Goal: Transaction & Acquisition: Purchase product/service

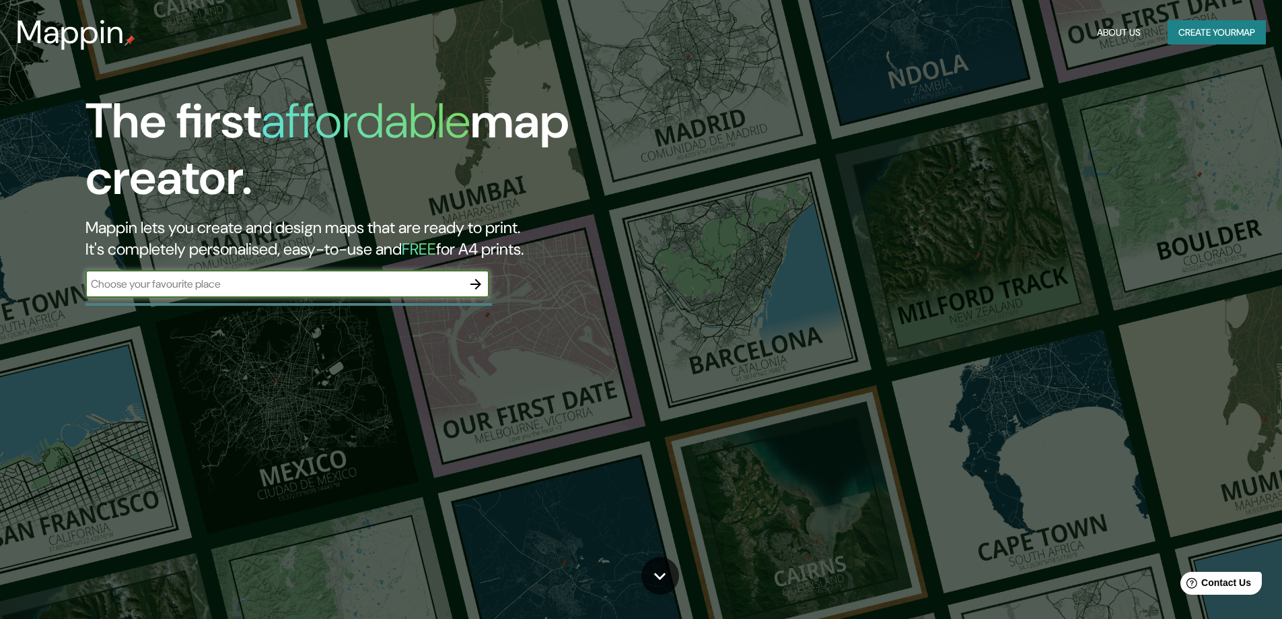
click at [186, 287] on input "text" at bounding box center [273, 283] width 377 height 15
type input "[GEOGRAPHIC_DATA]"
click at [472, 285] on icon "button" at bounding box center [476, 284] width 16 height 16
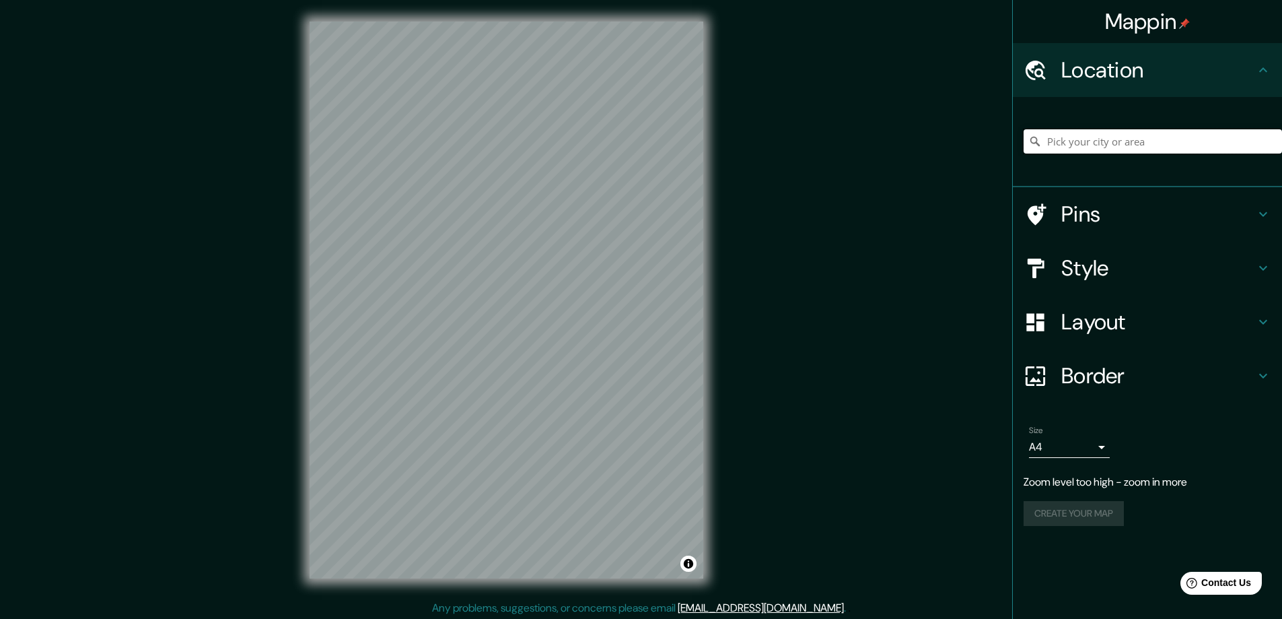
click at [1137, 133] on input "Pick your city or area" at bounding box center [1153, 141] width 258 height 24
click at [1129, 132] on input "Pick your city or area" at bounding box center [1153, 141] width 258 height 24
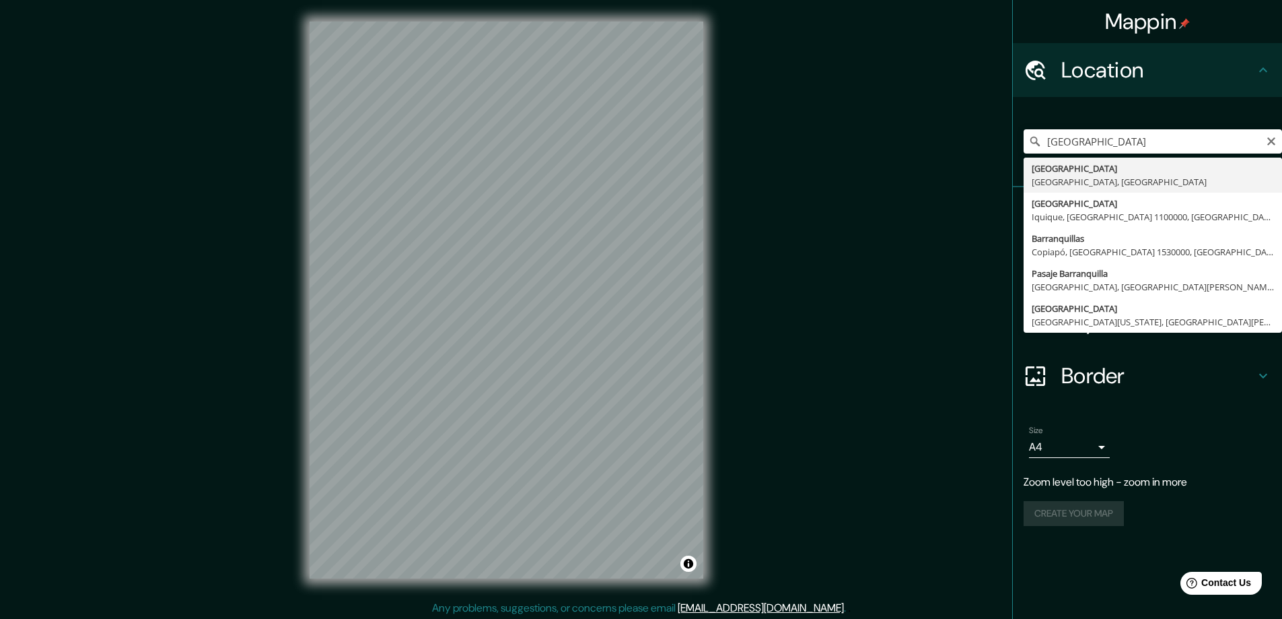
type input "[GEOGRAPHIC_DATA], [GEOGRAPHIC_DATA], [GEOGRAPHIC_DATA]"
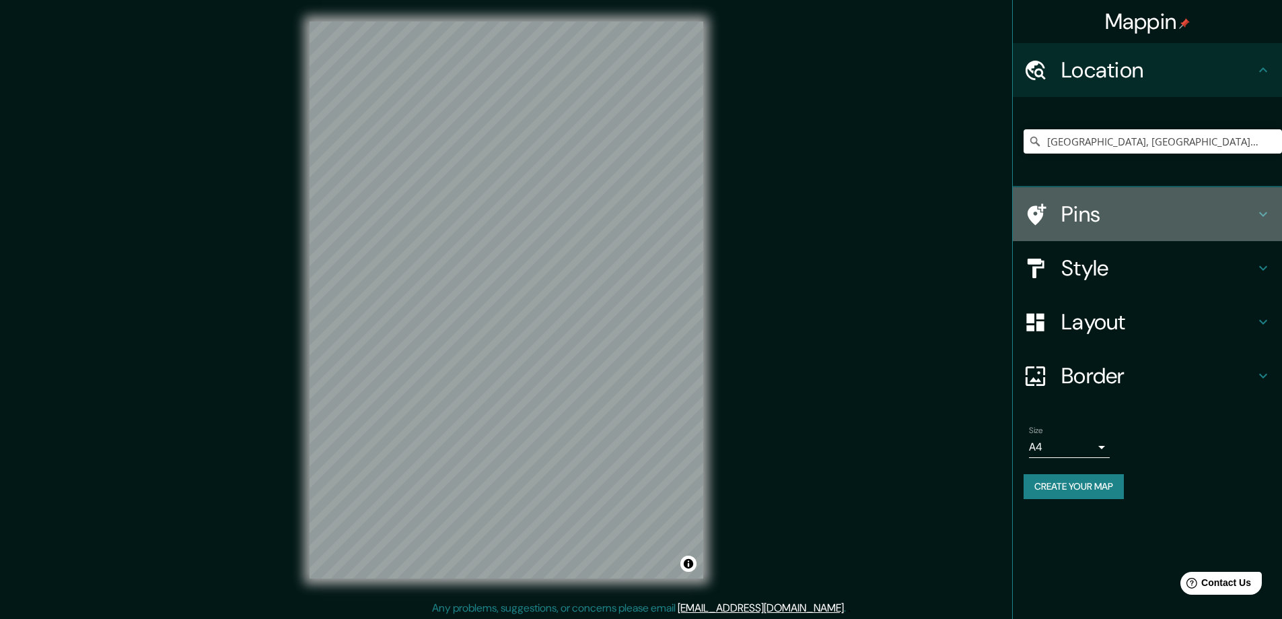
click at [1078, 214] on h4 "Pins" at bounding box center [1158, 214] width 194 height 27
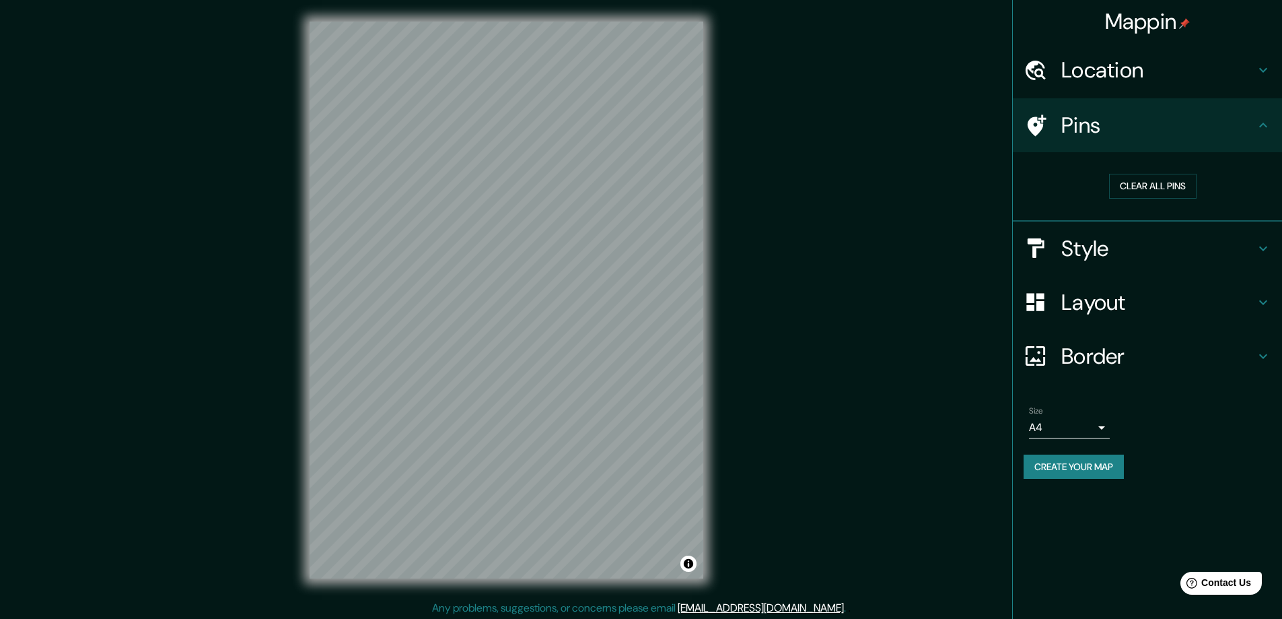
click at [1121, 244] on h4 "Style" at bounding box center [1158, 248] width 194 height 27
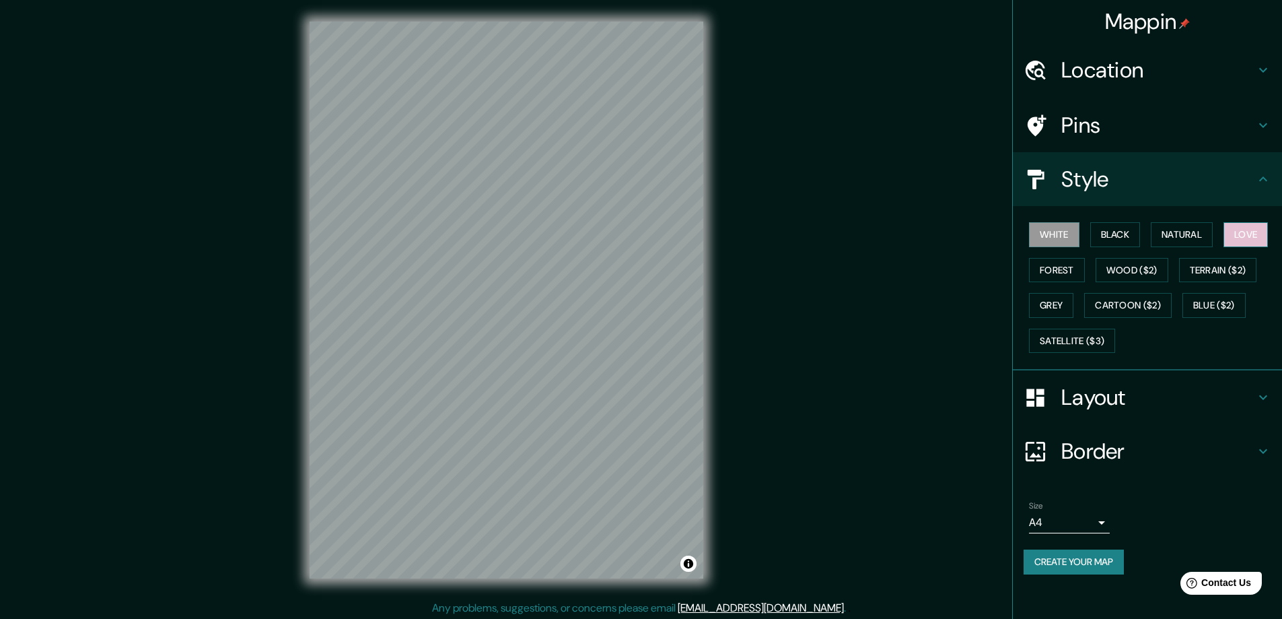
click at [1268, 237] on button "Love" at bounding box center [1246, 234] width 44 height 25
click at [1202, 235] on button "Natural" at bounding box center [1182, 234] width 62 height 25
click at [1137, 271] on button "Wood ($2)" at bounding box center [1132, 270] width 73 height 25
click at [1128, 244] on button "Black" at bounding box center [1115, 234] width 50 height 25
click at [1063, 232] on button "White" at bounding box center [1054, 234] width 50 height 25
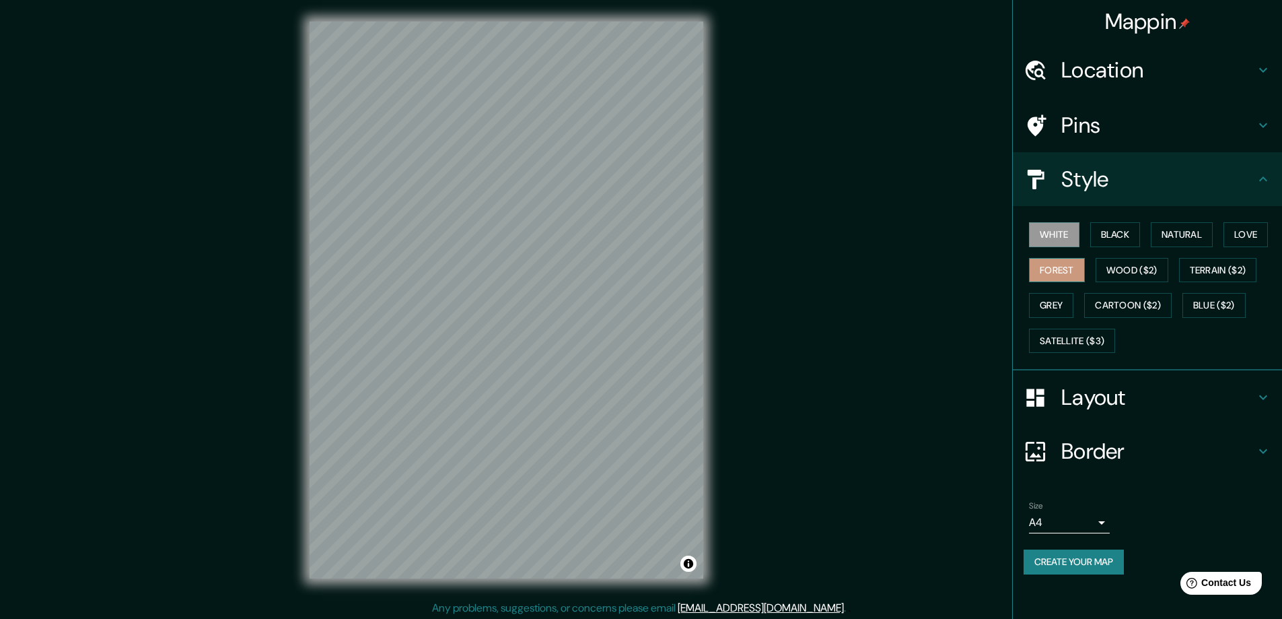
click at [1065, 261] on button "Forest" at bounding box center [1057, 270] width 56 height 25
click at [1065, 299] on button "Grey" at bounding box center [1051, 305] width 44 height 25
click at [1092, 335] on button "Satellite ($3)" at bounding box center [1072, 340] width 86 height 25
click at [1104, 390] on h4 "Layout" at bounding box center [1158, 397] width 194 height 27
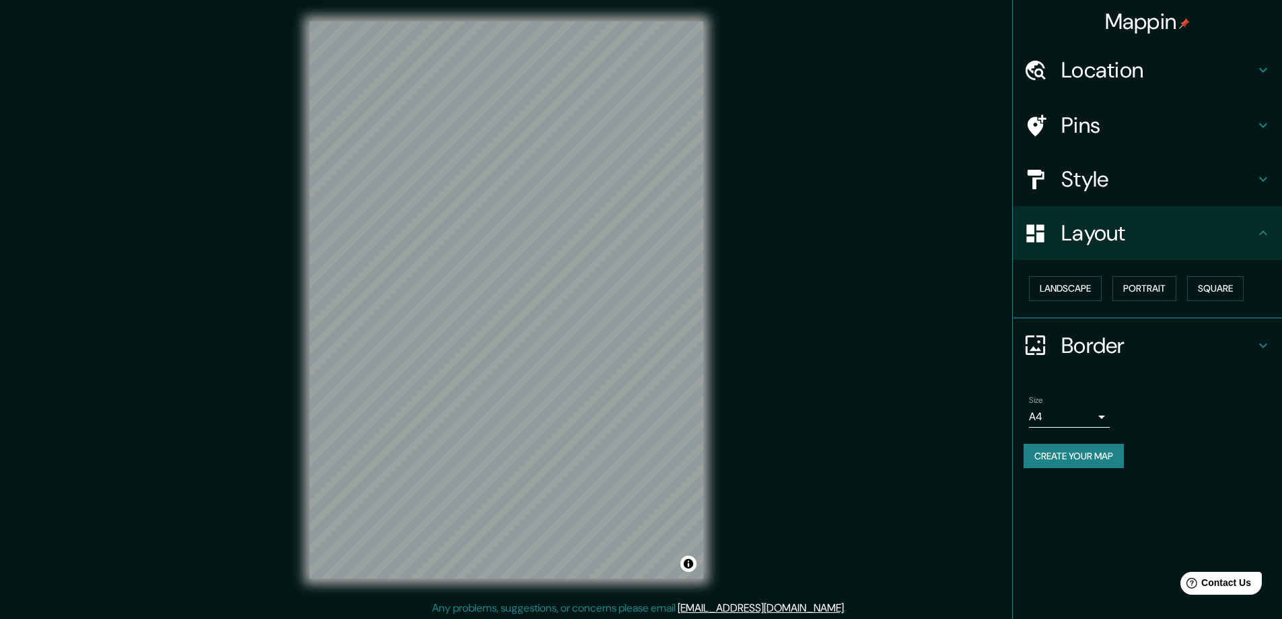
click at [1102, 232] on h4 "Layout" at bounding box center [1158, 232] width 194 height 27
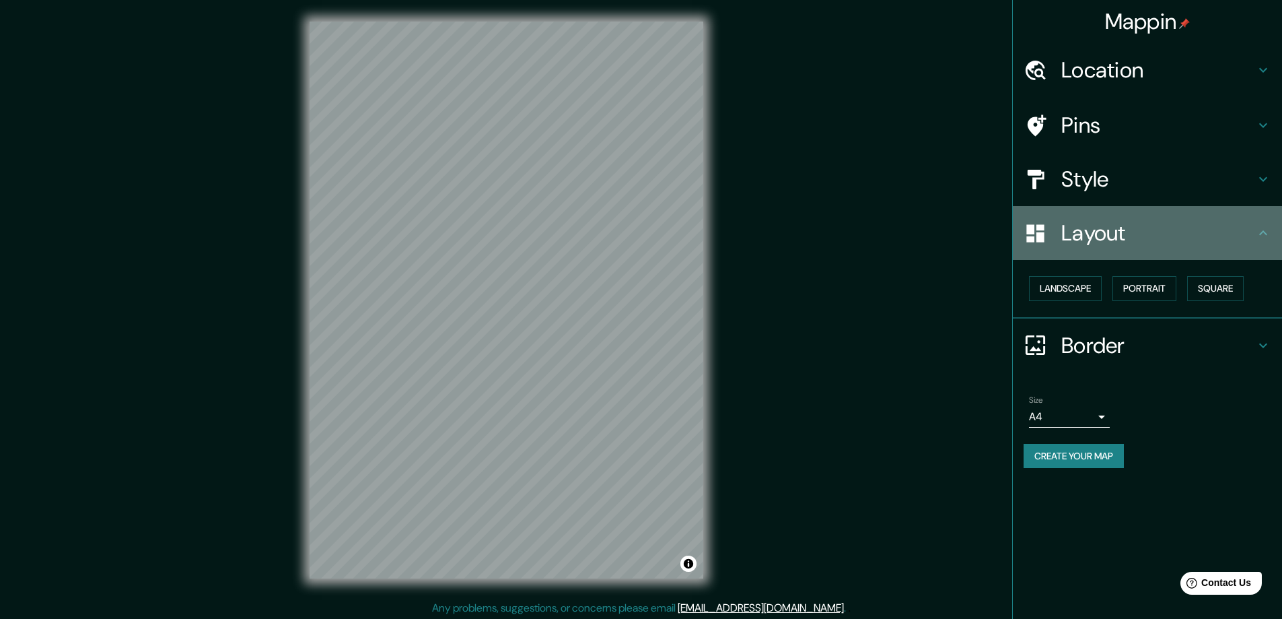
click at [1136, 239] on h4 "Layout" at bounding box center [1158, 232] width 194 height 27
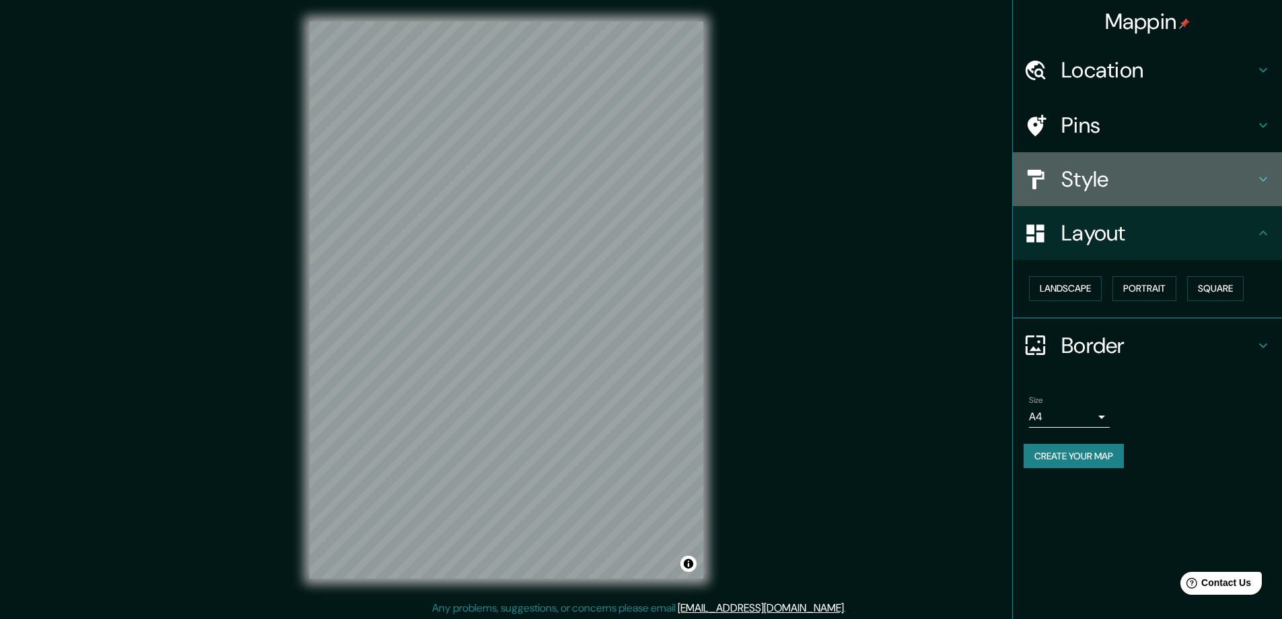
click at [1117, 196] on div "Style" at bounding box center [1147, 179] width 269 height 54
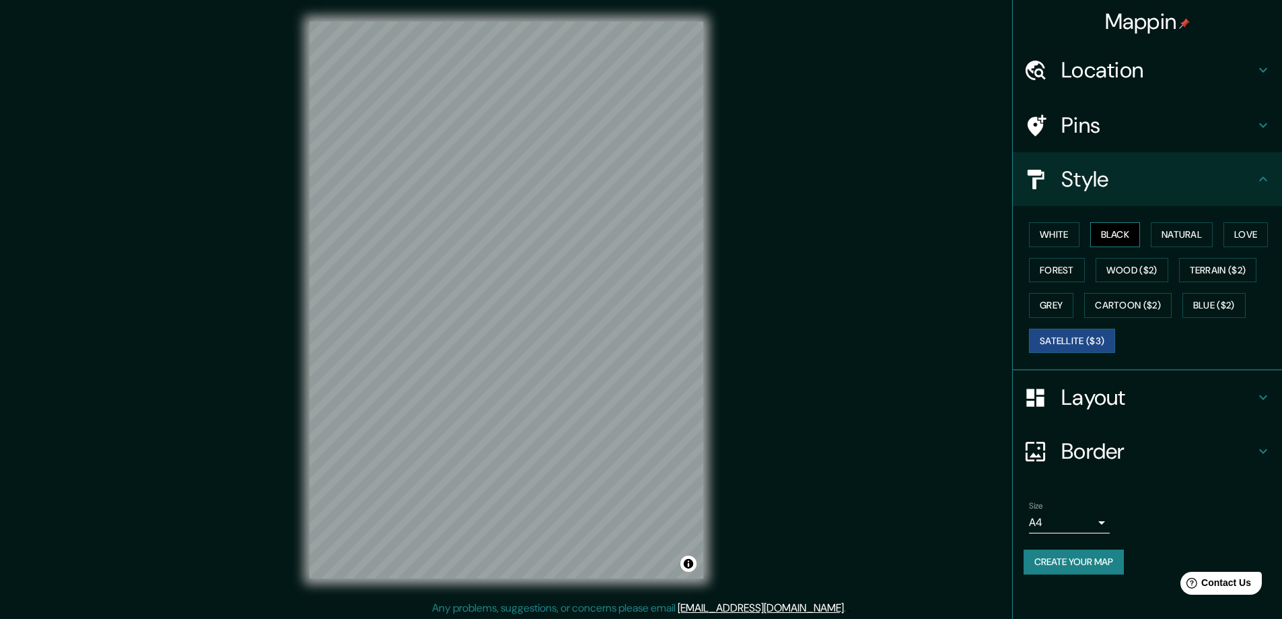
click at [1131, 234] on button "Black" at bounding box center [1115, 234] width 50 height 25
click at [1049, 236] on button "White" at bounding box center [1054, 234] width 50 height 25
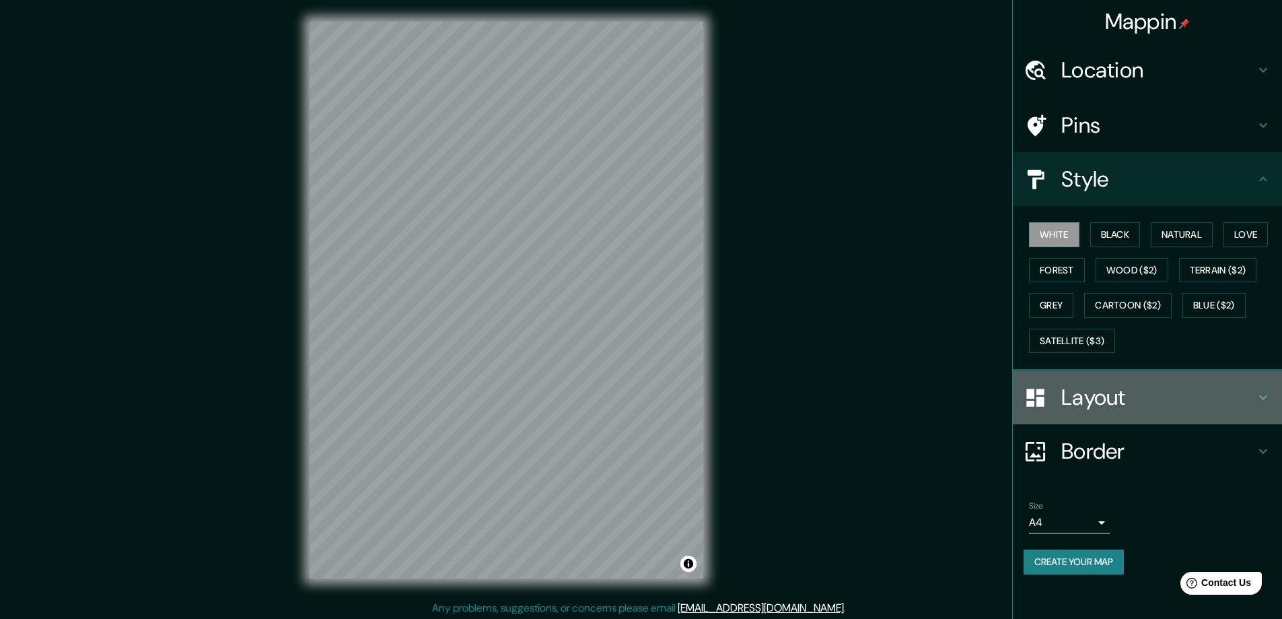
click at [1100, 417] on div "Layout" at bounding box center [1147, 397] width 269 height 54
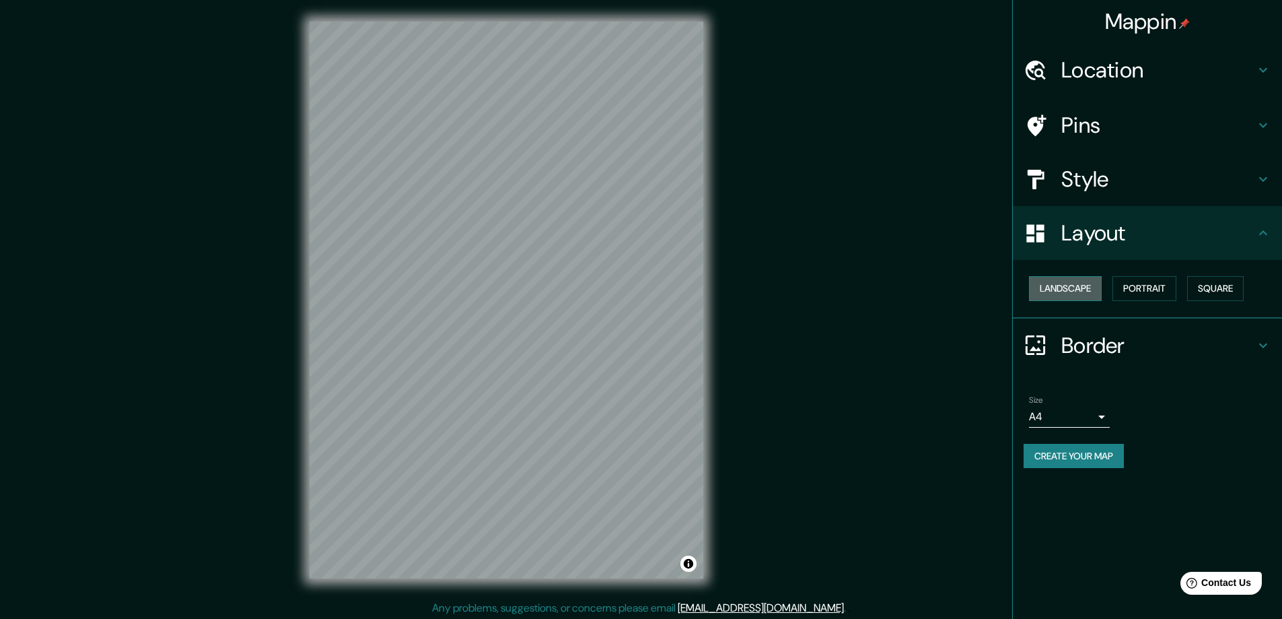
click at [1077, 290] on button "Landscape" at bounding box center [1065, 288] width 73 height 25
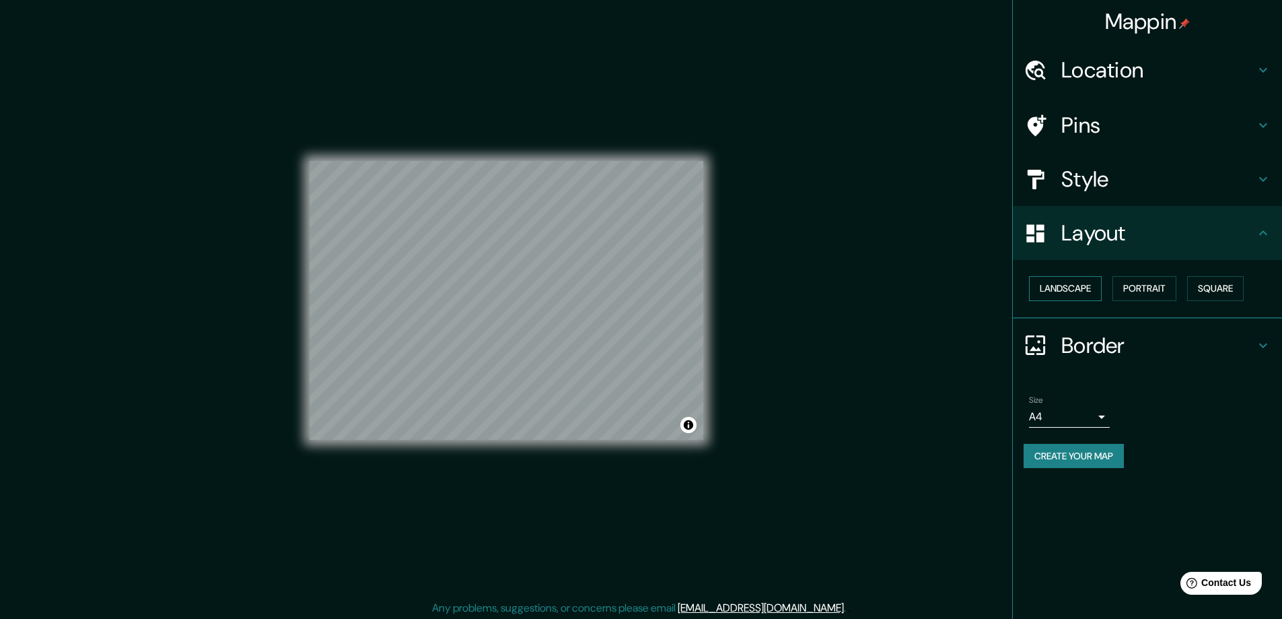
click at [1077, 290] on button "Landscape" at bounding box center [1065, 288] width 73 height 25
click at [1158, 293] on button "Portrait" at bounding box center [1145, 288] width 64 height 25
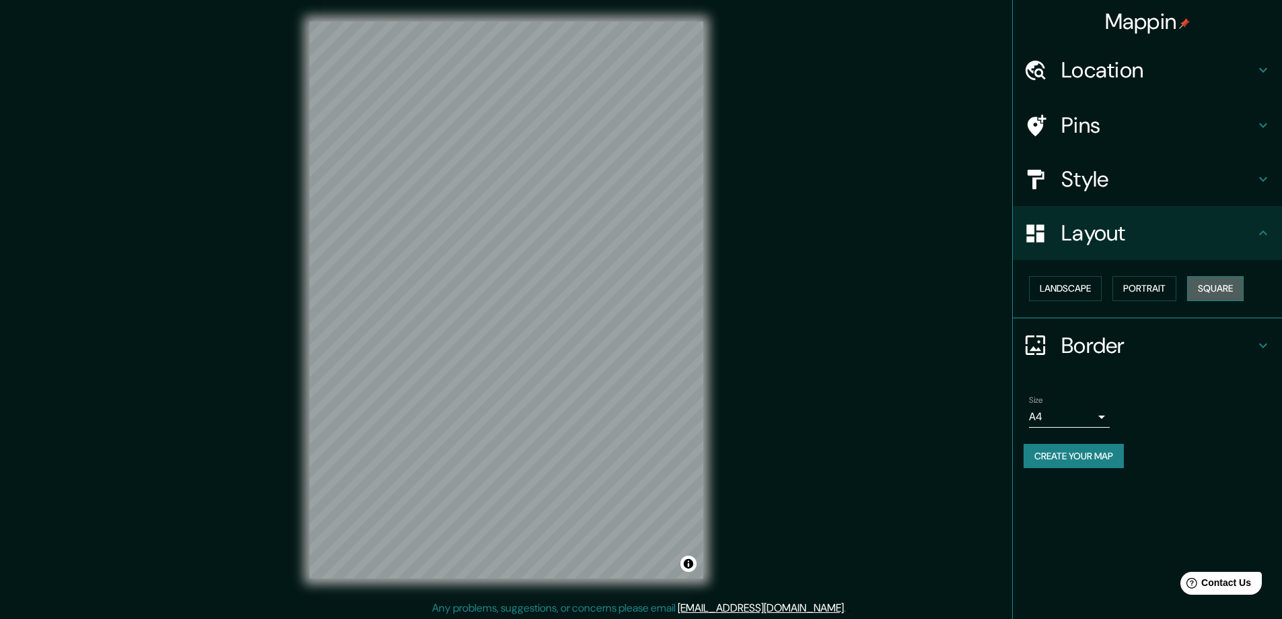
click at [1221, 291] on button "Square" at bounding box center [1215, 288] width 57 height 25
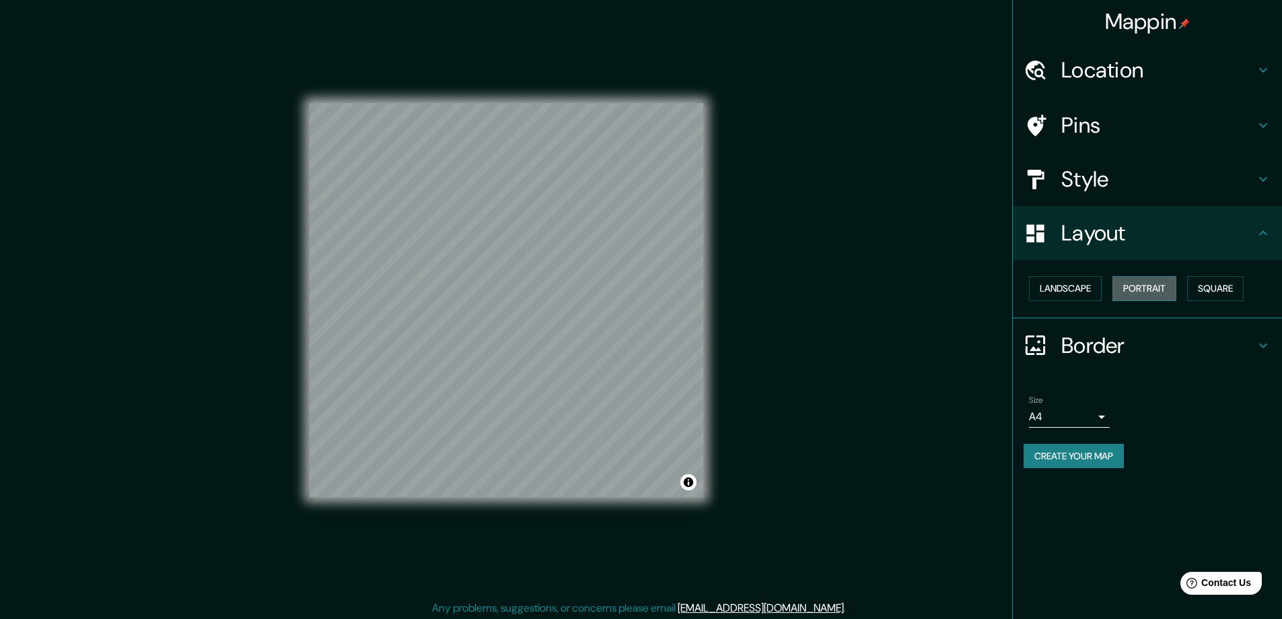
click at [1148, 300] on button "Portrait" at bounding box center [1145, 288] width 64 height 25
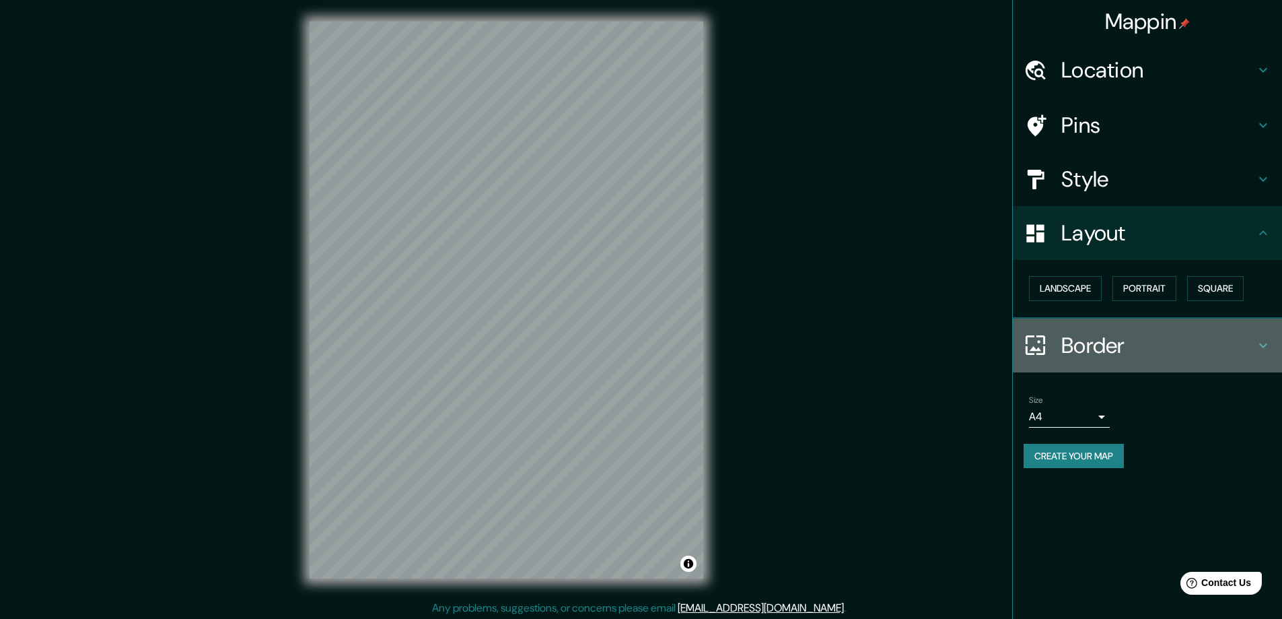
click at [1119, 341] on h4 "Border" at bounding box center [1158, 345] width 194 height 27
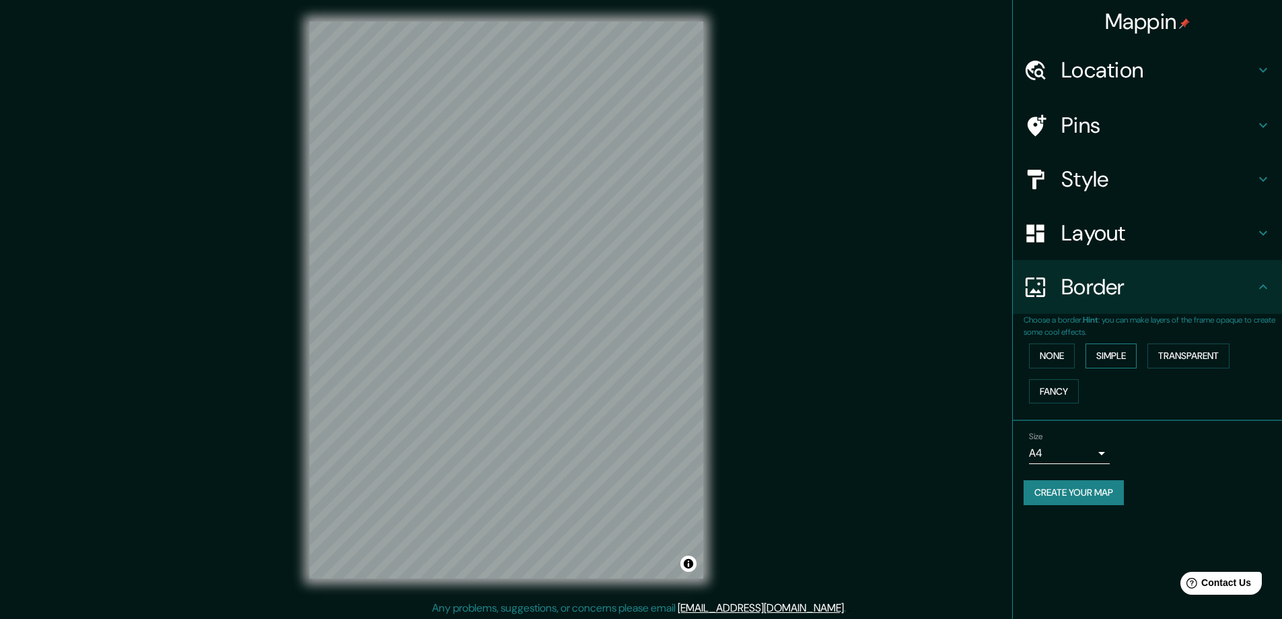
click at [1106, 360] on button "Simple" at bounding box center [1111, 355] width 51 height 25
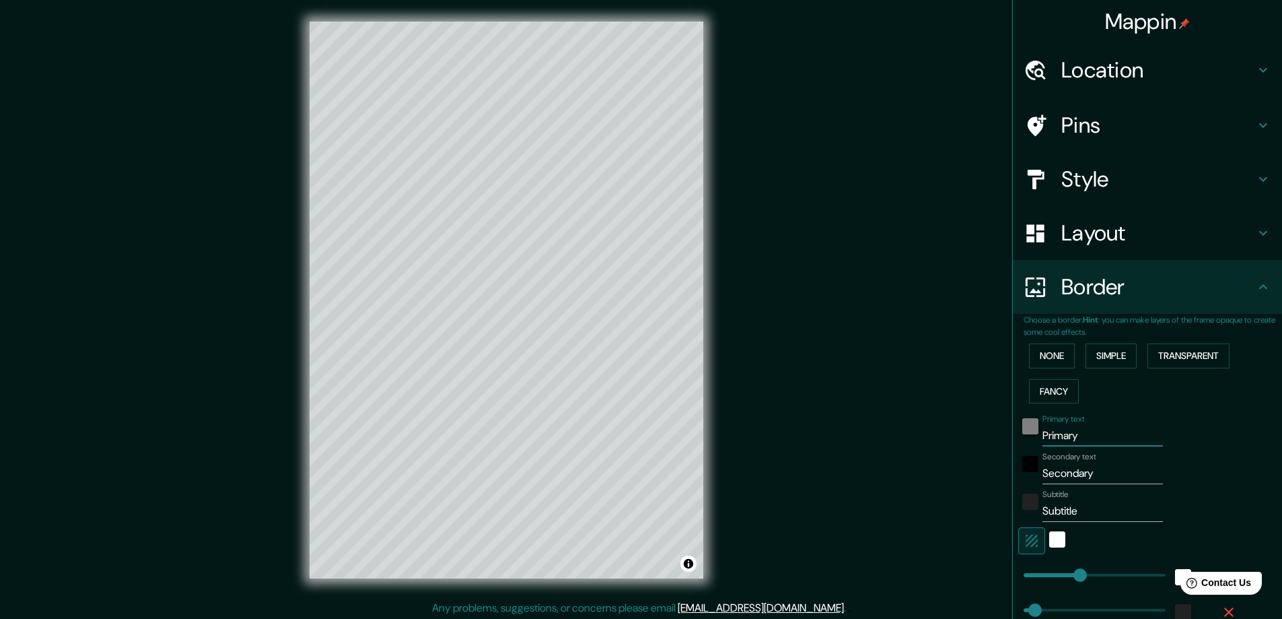
drag, startPoint x: 1080, startPoint y: 432, endPoint x: 1026, endPoint y: 423, distance: 55.2
click at [1026, 423] on div "Primary text Primary" at bounding box center [1128, 430] width 221 height 32
type input "B"
type input "47"
type input "Ba"
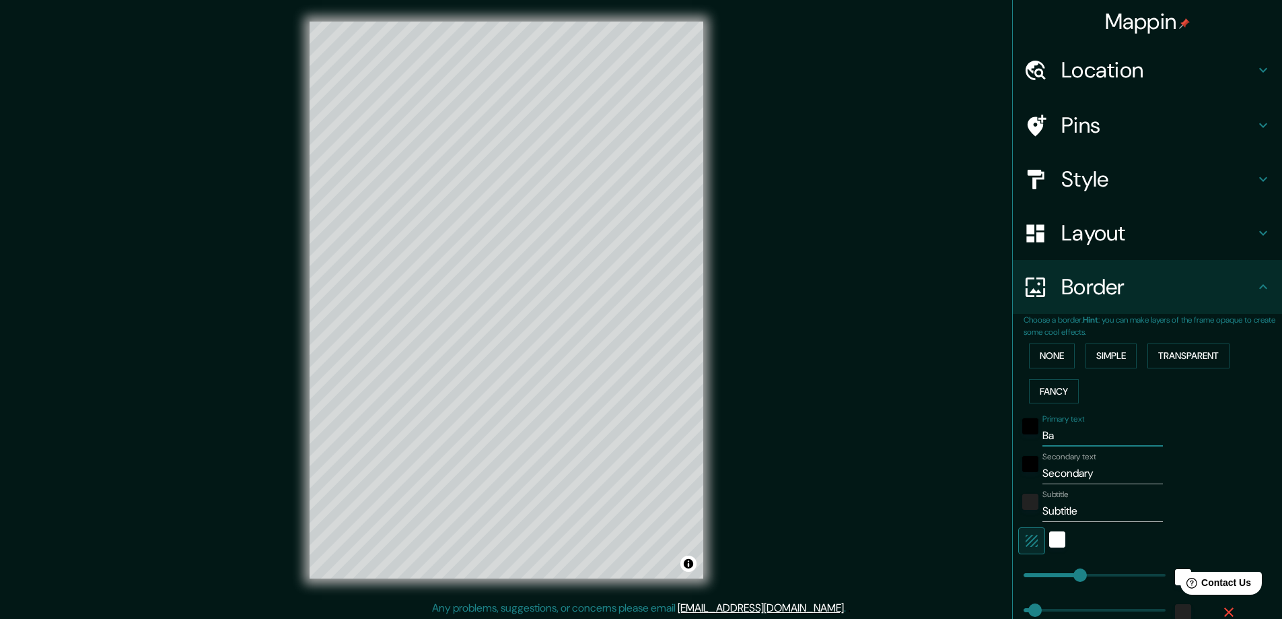
type input "47"
type input "Bar"
type input "47"
type input "[PERSON_NAME]"
type input "47"
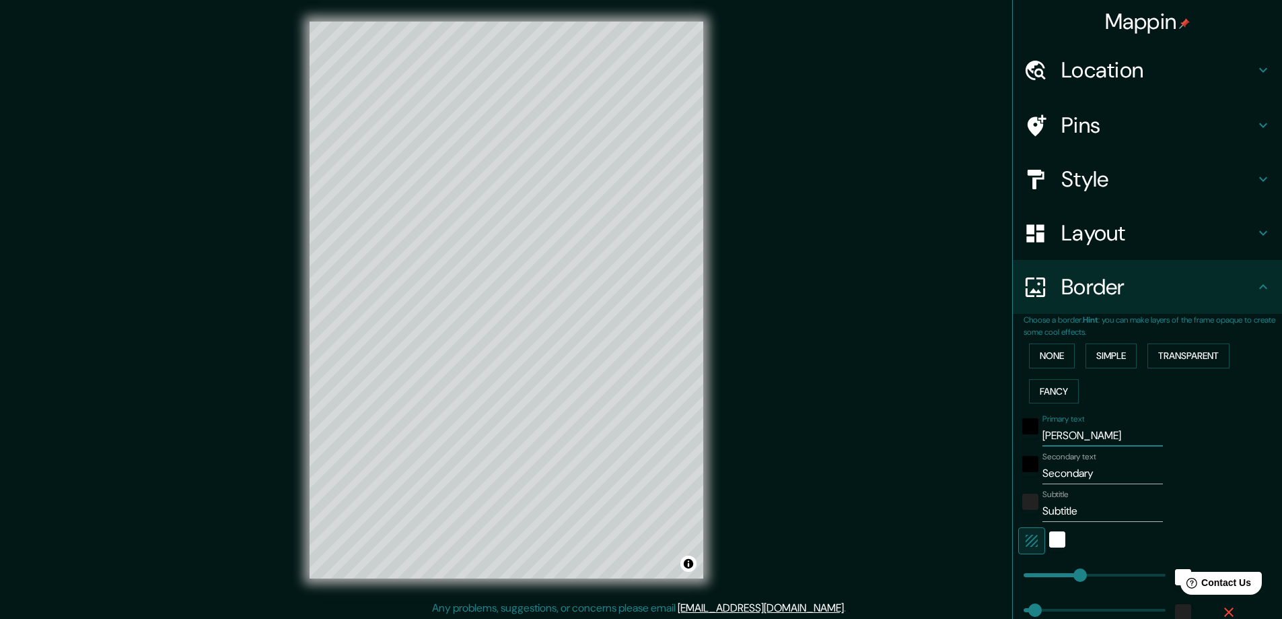
type input "Barra"
type input "47"
type input "Barran"
type input "47"
type input "Barranq"
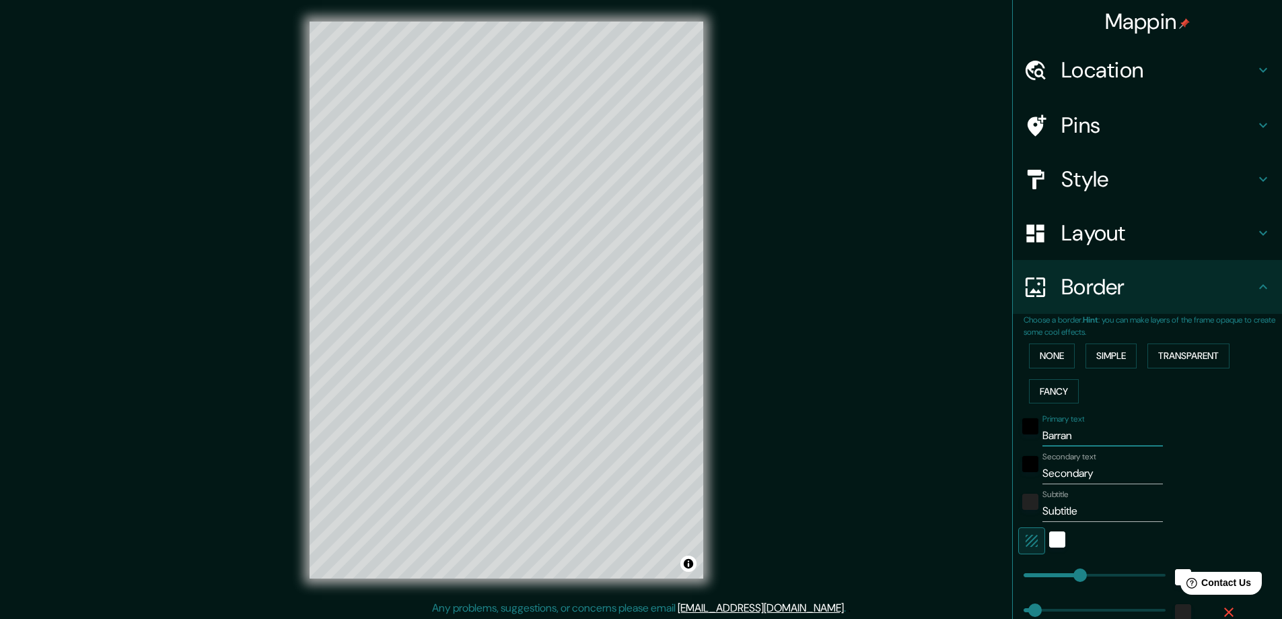
type input "47"
type input "Barranqu"
type input "47"
type input "Barranqui"
type input "47"
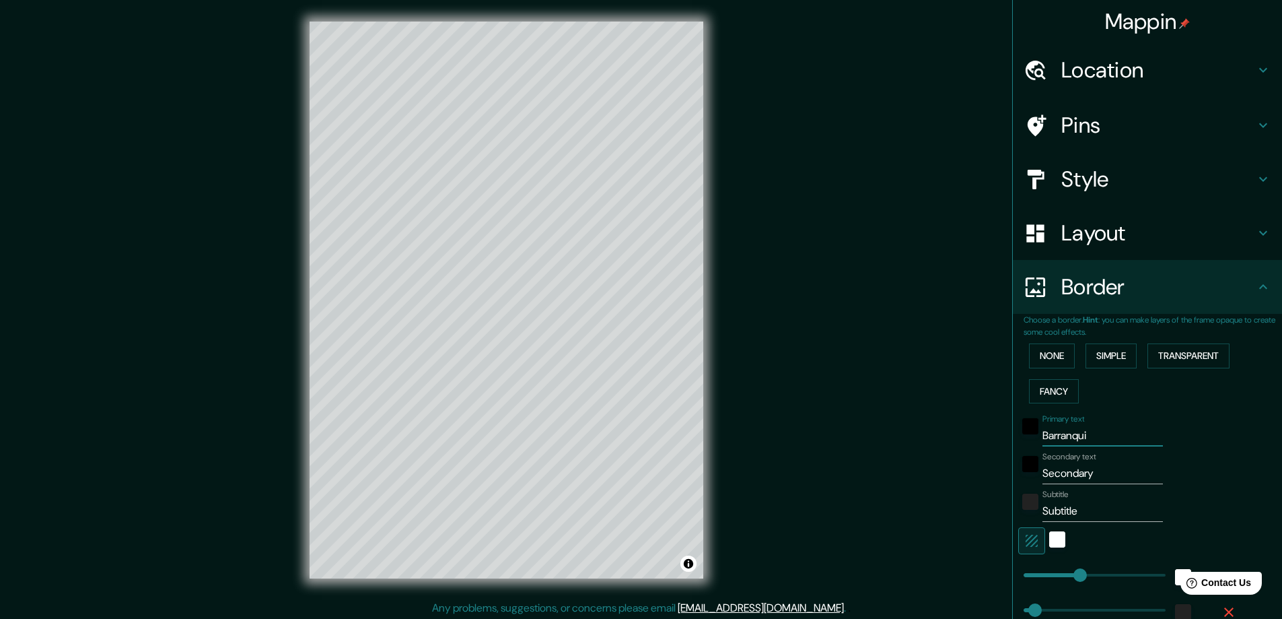
type input "Barranquil"
type input "47"
type input "Barranquill"
type input "47"
type input "[GEOGRAPHIC_DATA]"
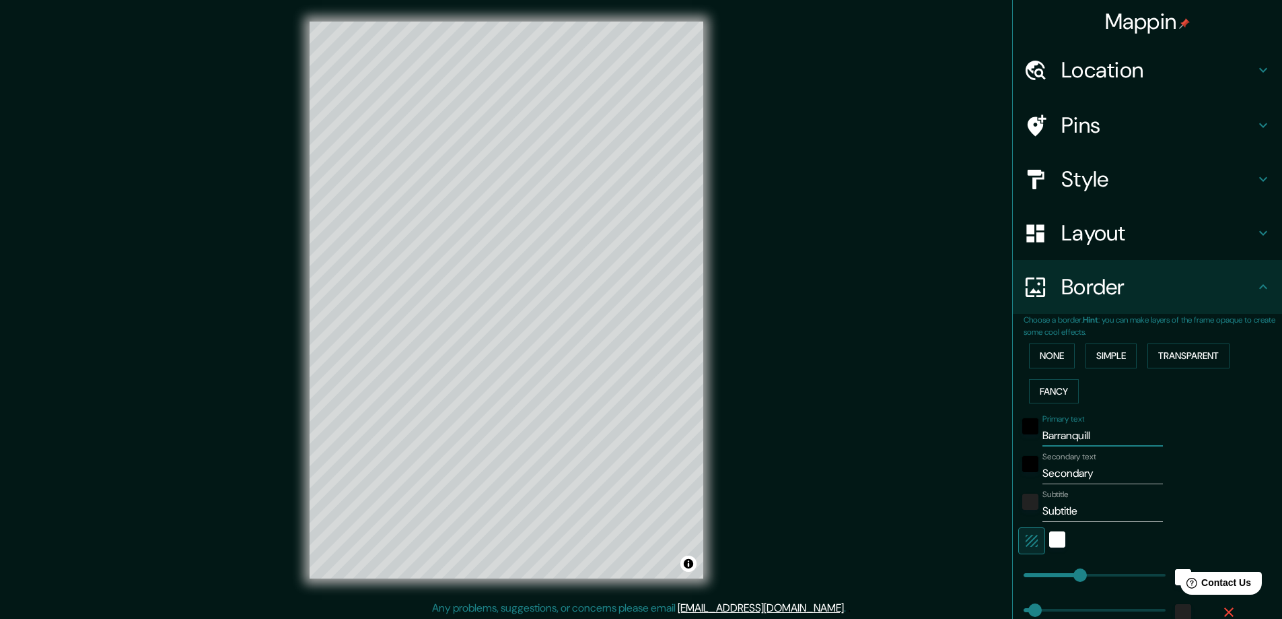
type input "47"
type input "[GEOGRAPHIC_DATA]"
drag, startPoint x: 1088, startPoint y: 471, endPoint x: 1002, endPoint y: 474, distance: 85.5
click at [1012, 474] on div "Mappin Location [GEOGRAPHIC_DATA], [GEOGRAPHIC_DATA], [GEOGRAPHIC_DATA] Pins St…" at bounding box center [1147, 309] width 270 height 619
type input "A"
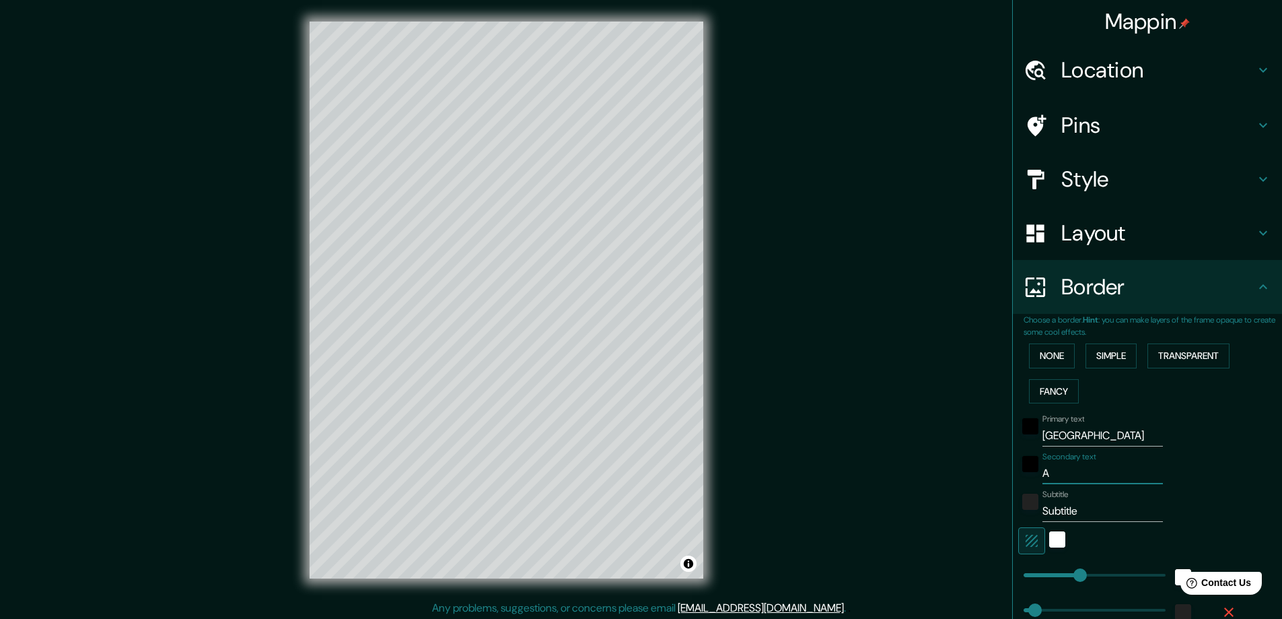
type input "47"
type input "At"
type input "47"
type input "Atla"
type input "47"
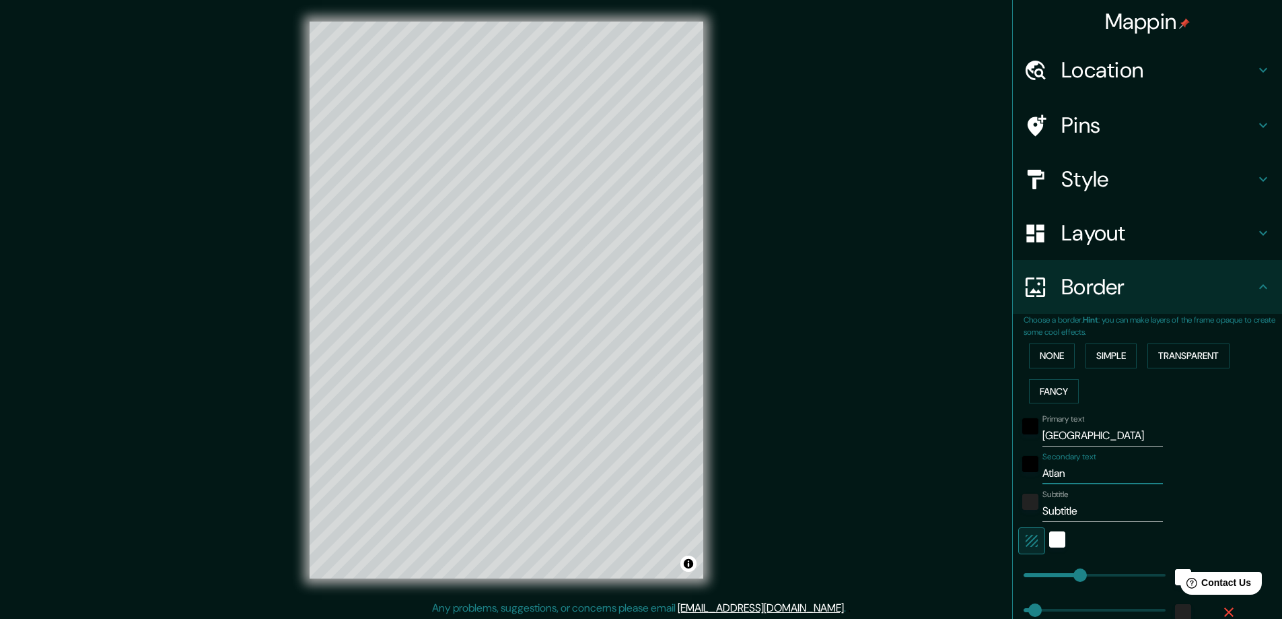
type input "Atlant"
type input "47"
type input "Atlanti"
type input "47"
type input "Atlantic"
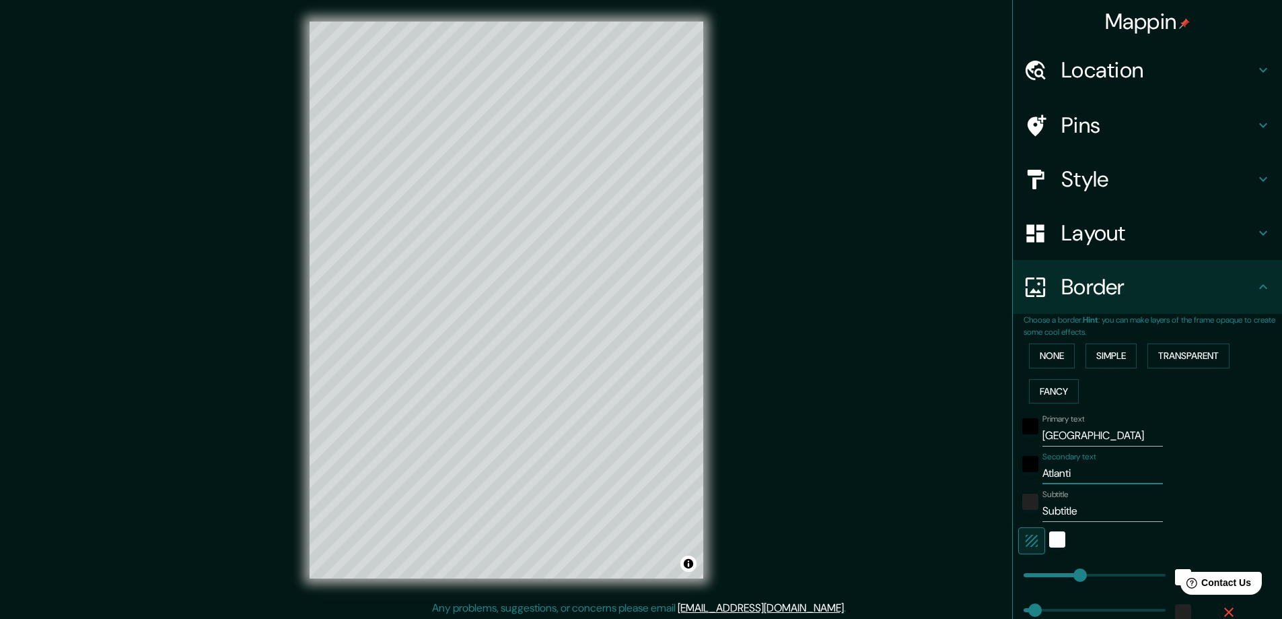
type input "47"
type input "Atlanti"
type input "47"
type input "Atlant"
type input "47"
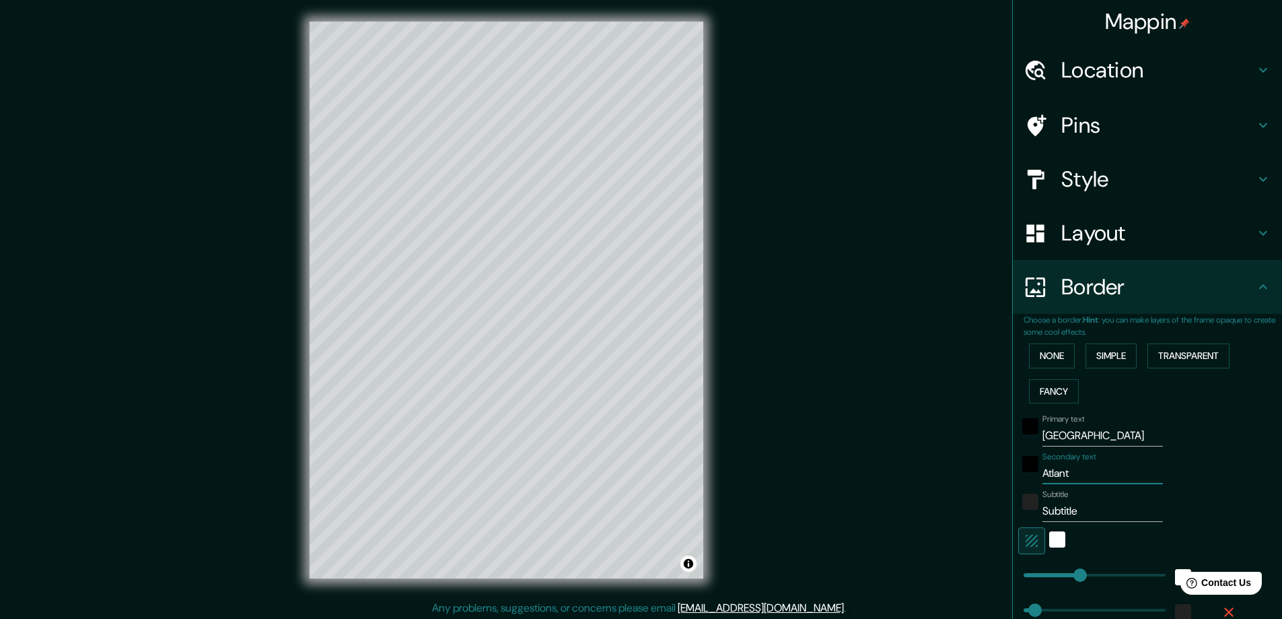
type input "Atlan"
type input "47"
type input "Atla"
type input "47"
type input "Atl"
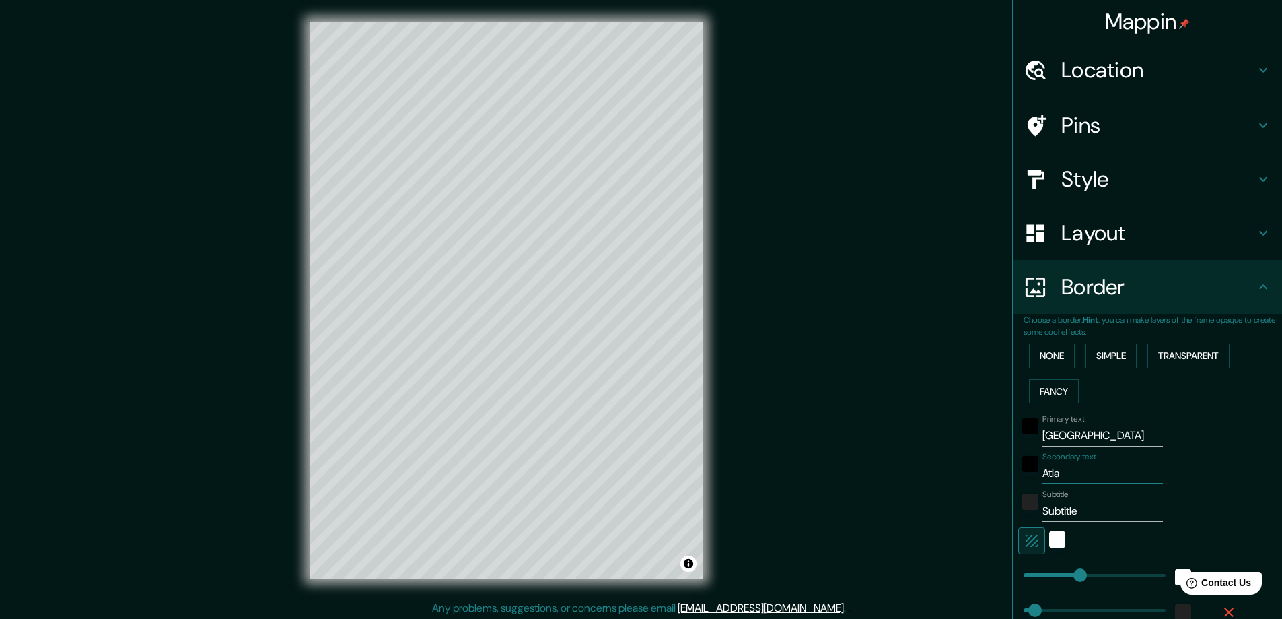
type input "47"
type input "Atlá"
type input "47"
type input "Atlát"
type input "47"
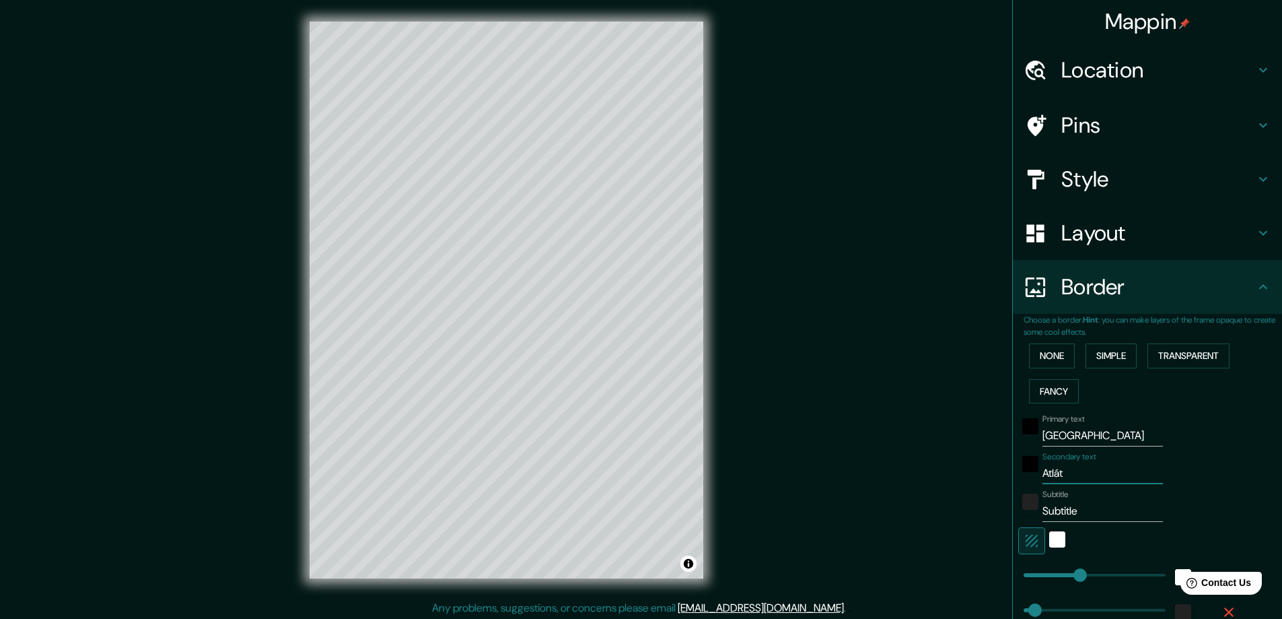
type input "Atláti"
type input "47"
type input "Atlátic"
type input "47"
type input "Atlático"
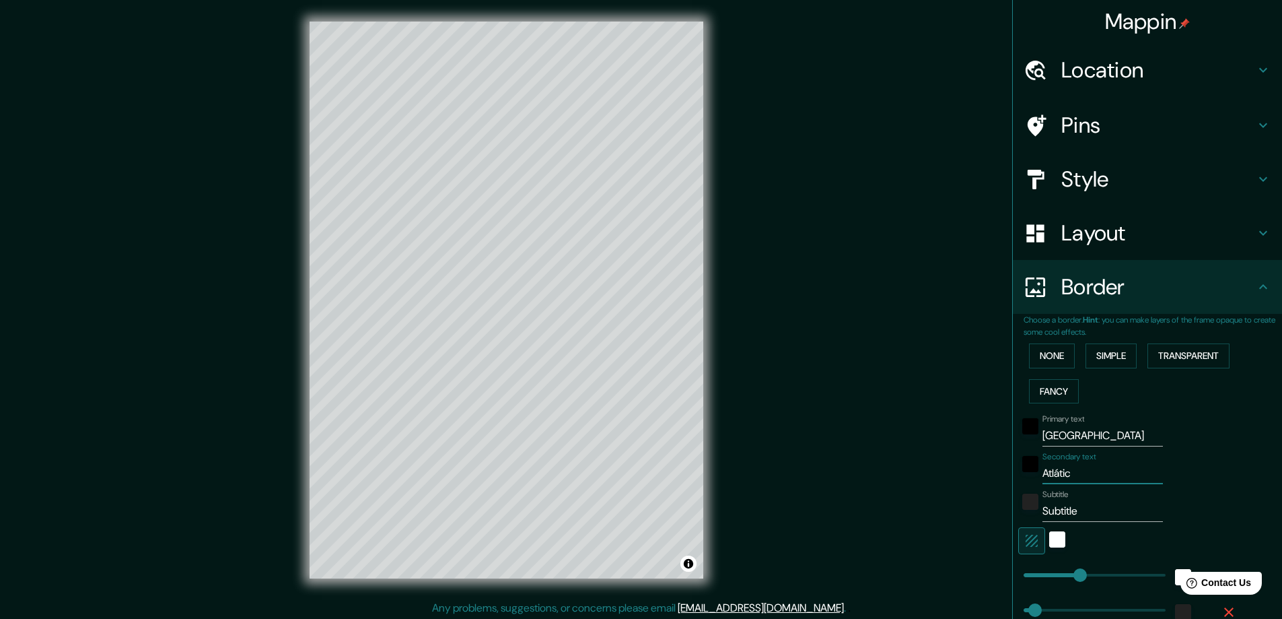
type input "47"
type input "Atlático"
drag, startPoint x: 1077, startPoint y: 514, endPoint x: 1008, endPoint y: 516, distance: 69.4
click at [1013, 516] on div "Choose a border. Hint : you can make layers of the frame opaque to create some …" at bounding box center [1147, 490] width 269 height 353
type input "47"
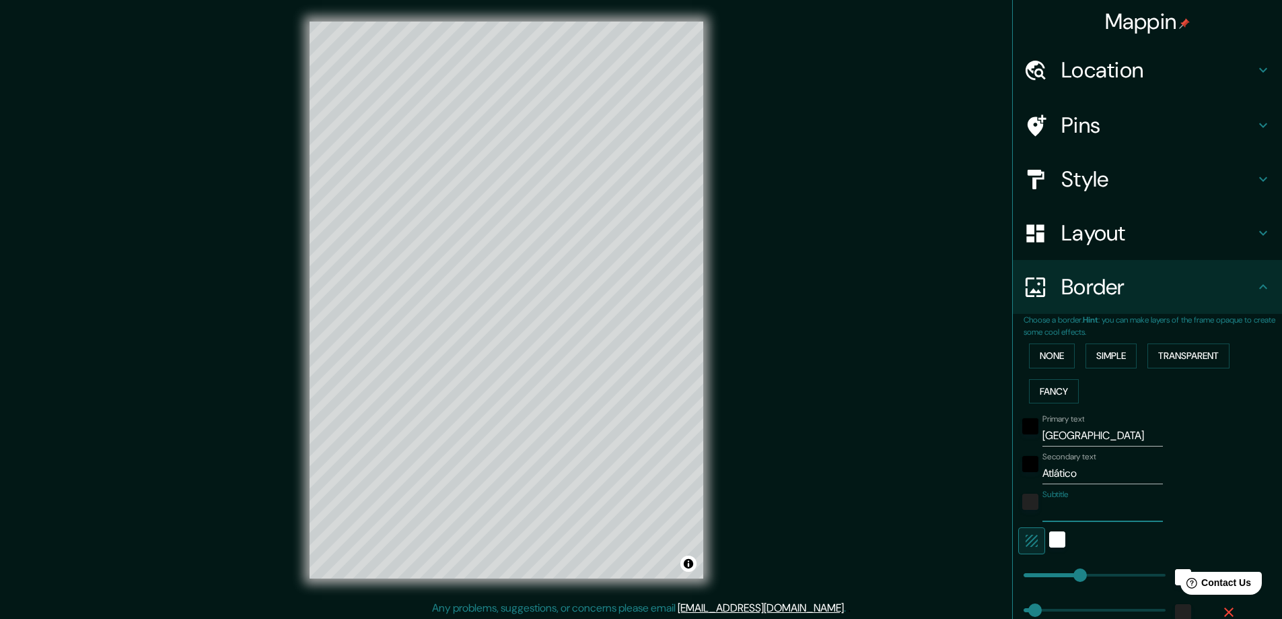
scroll to position [135, 0]
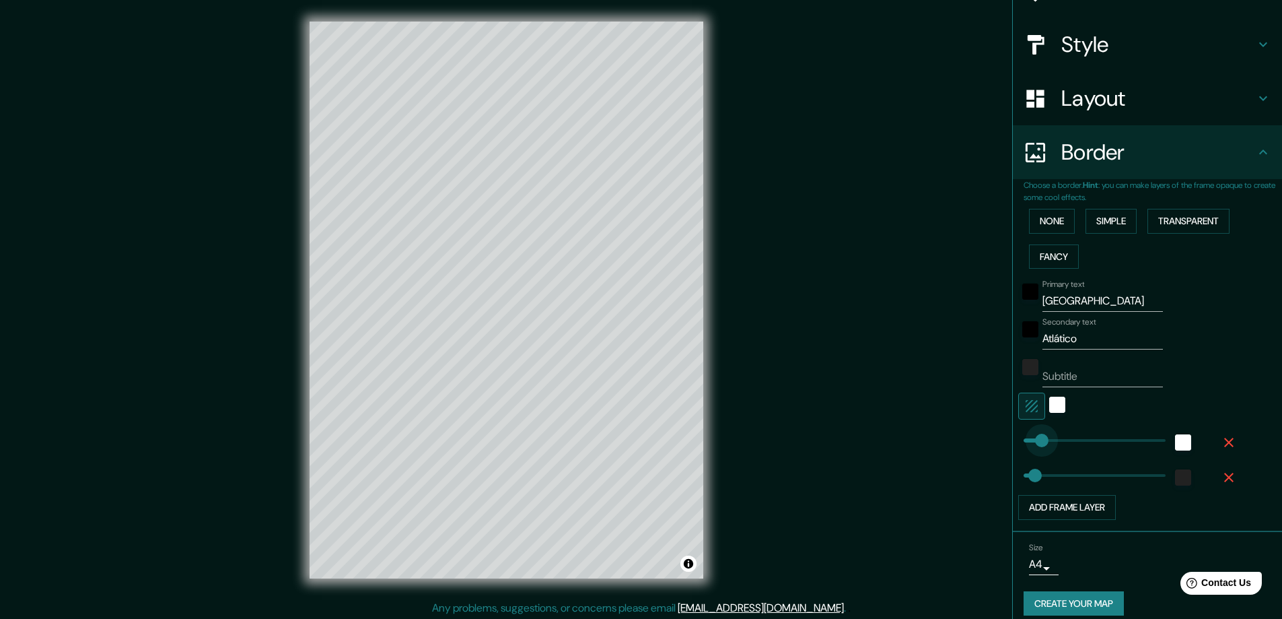
type input "94"
drag, startPoint x: 1070, startPoint y: 440, endPoint x: 1037, endPoint y: 440, distance: 33.7
type input "47"
type input "167"
drag, startPoint x: 1037, startPoint y: 440, endPoint x: 1054, endPoint y: 446, distance: 18.3
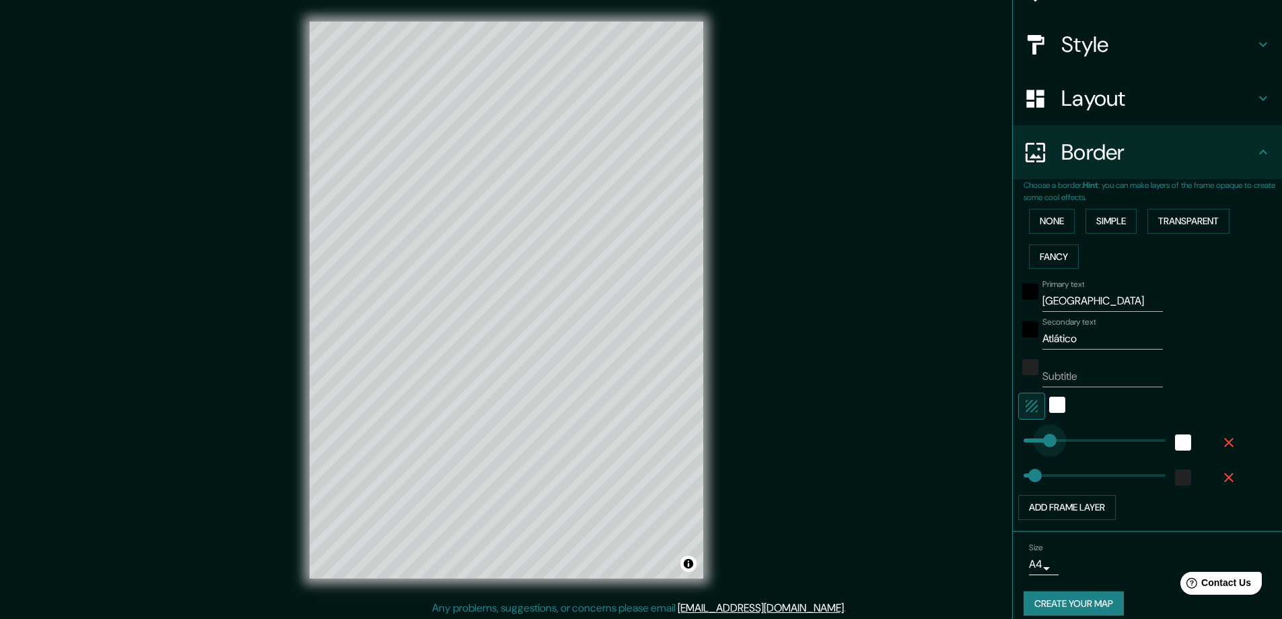
type input "47"
type input "89"
drag, startPoint x: 1043, startPoint y: 446, endPoint x: 1034, endPoint y: 446, distance: 8.1
type input "47"
type input "25"
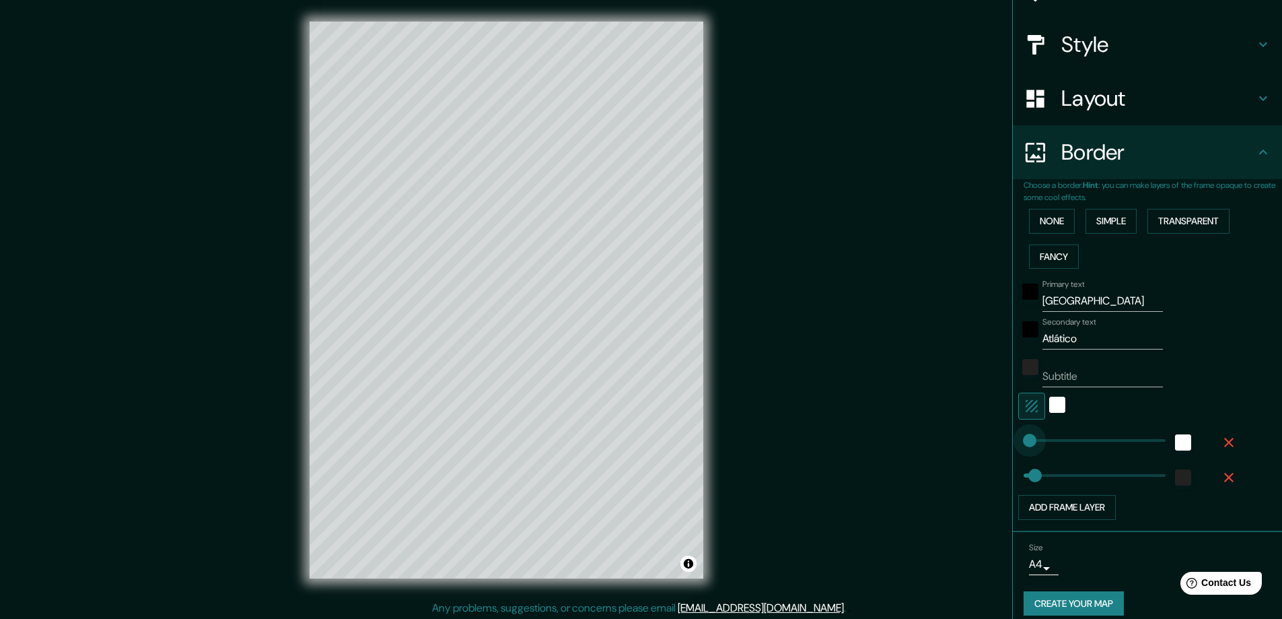
drag, startPoint x: 1034, startPoint y: 446, endPoint x: 1020, endPoint y: 446, distance: 14.8
type input "47"
type input "83"
drag, startPoint x: 1020, startPoint y: 446, endPoint x: 1034, endPoint y: 448, distance: 14.3
type input "81"
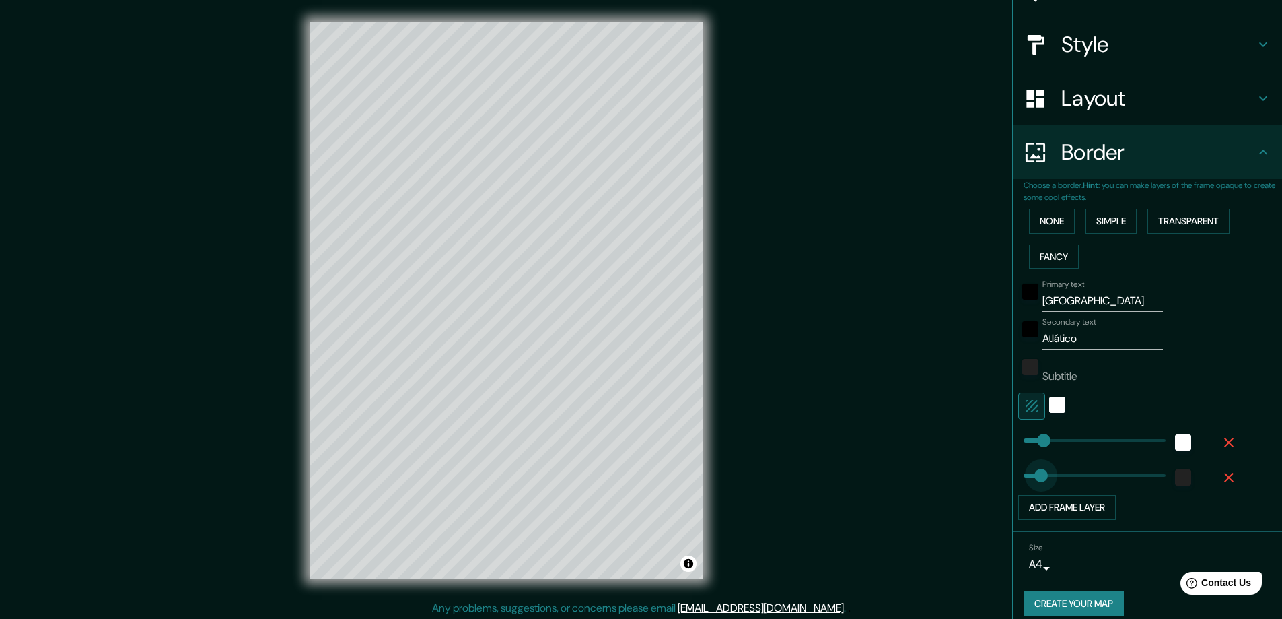
drag, startPoint x: 1023, startPoint y: 472, endPoint x: 1033, endPoint y: 475, distance: 10.3
type input "33"
drag, startPoint x: 1031, startPoint y: 475, endPoint x: 1022, endPoint y: 475, distance: 9.4
click at [1049, 405] on div "white" at bounding box center [1057, 404] width 16 height 16
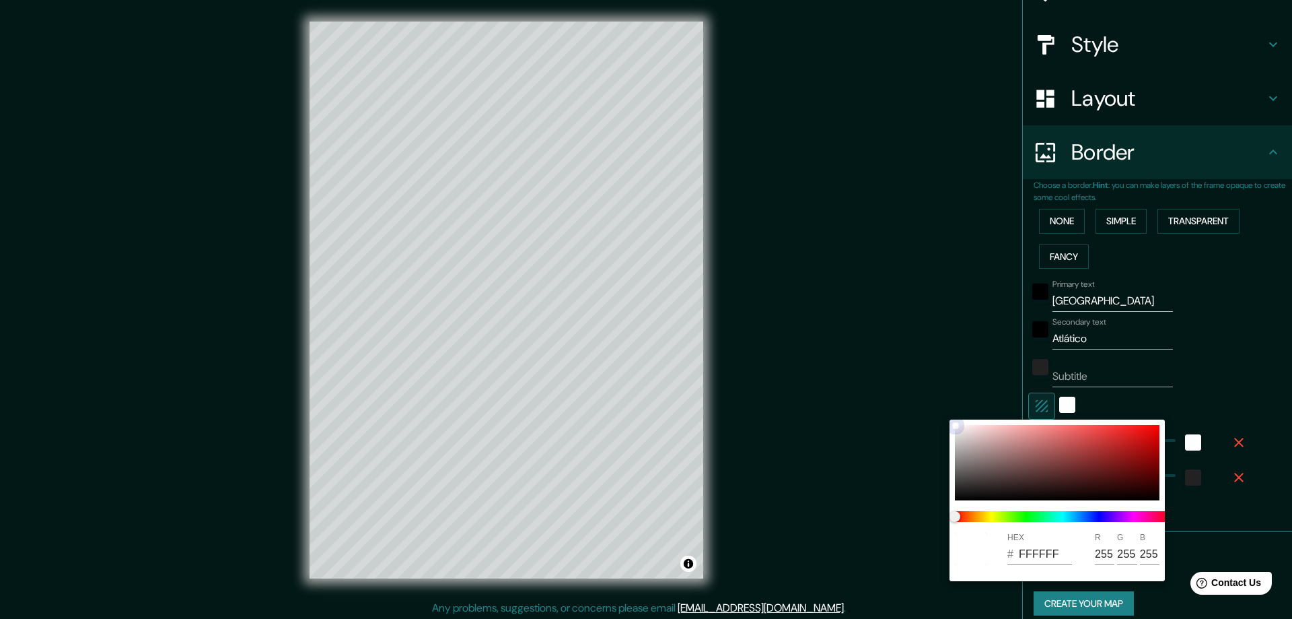
click at [1038, 469] on div at bounding box center [1057, 462] width 205 height 75
type input "673D3D"
type input "103"
type input "61"
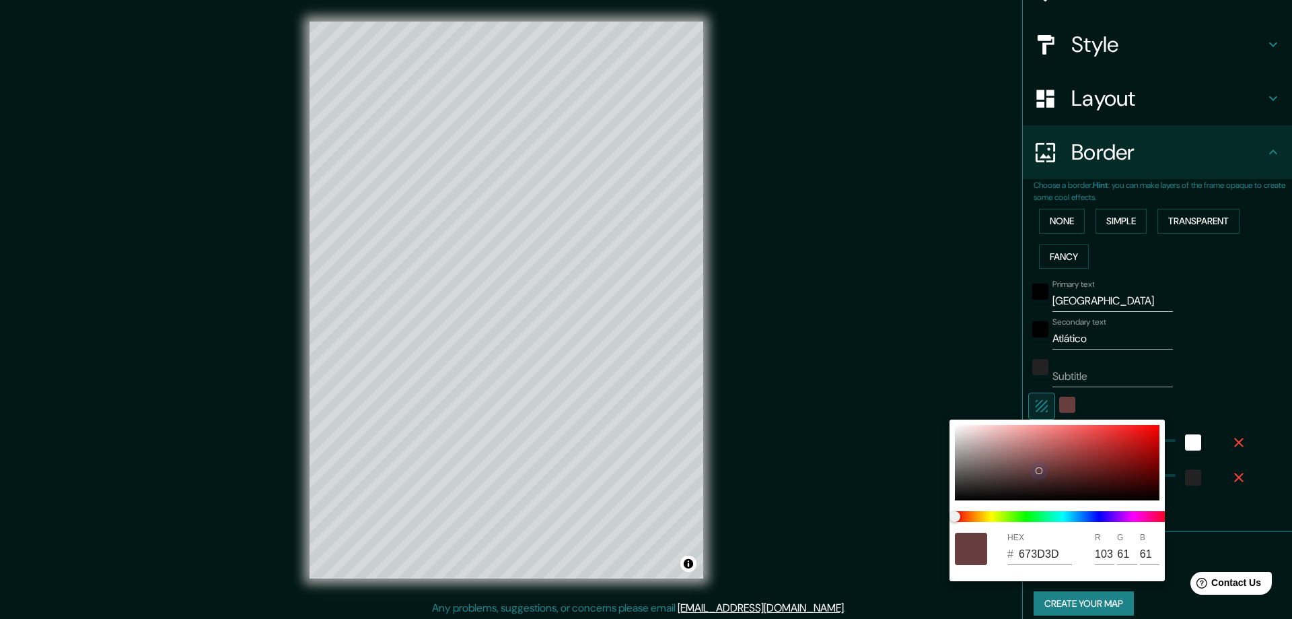
type input "7C6767"
type input "124"
type input "103"
type input "DDDADA"
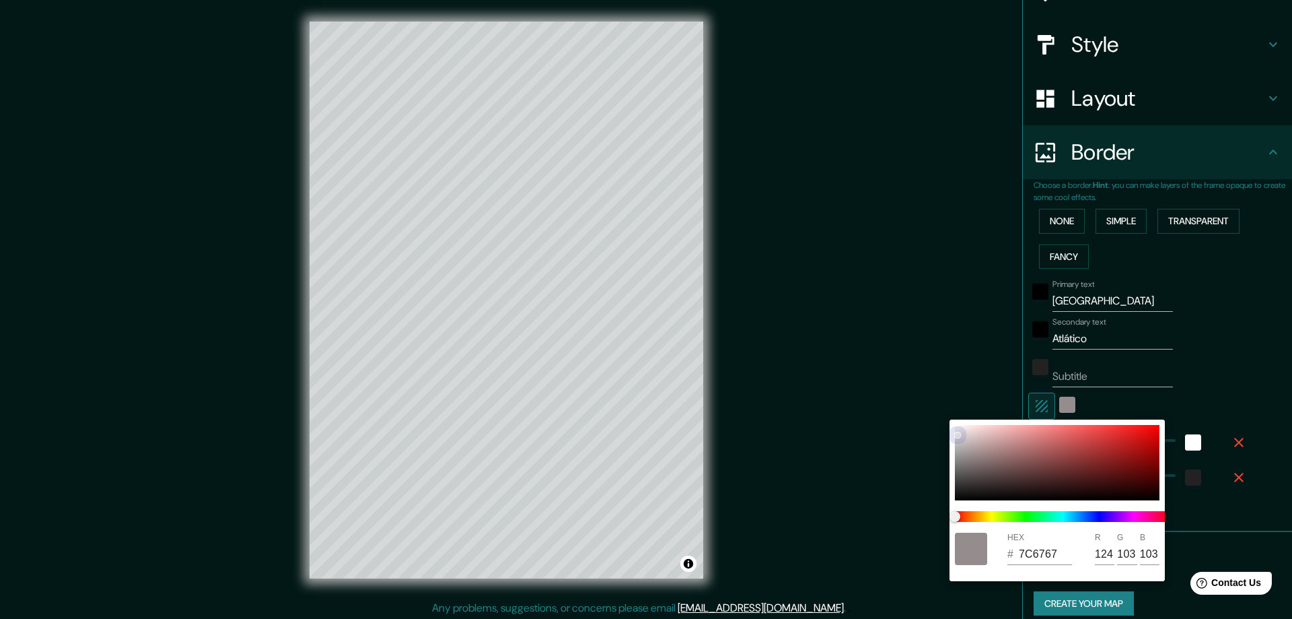
type input "221"
type input "218"
drag, startPoint x: 1038, startPoint y: 469, endPoint x: 942, endPoint y: 418, distance: 109.0
click at [942, 418] on div "HEX # DDDADA R 221 G 218 B 218" at bounding box center [646, 309] width 1292 height 619
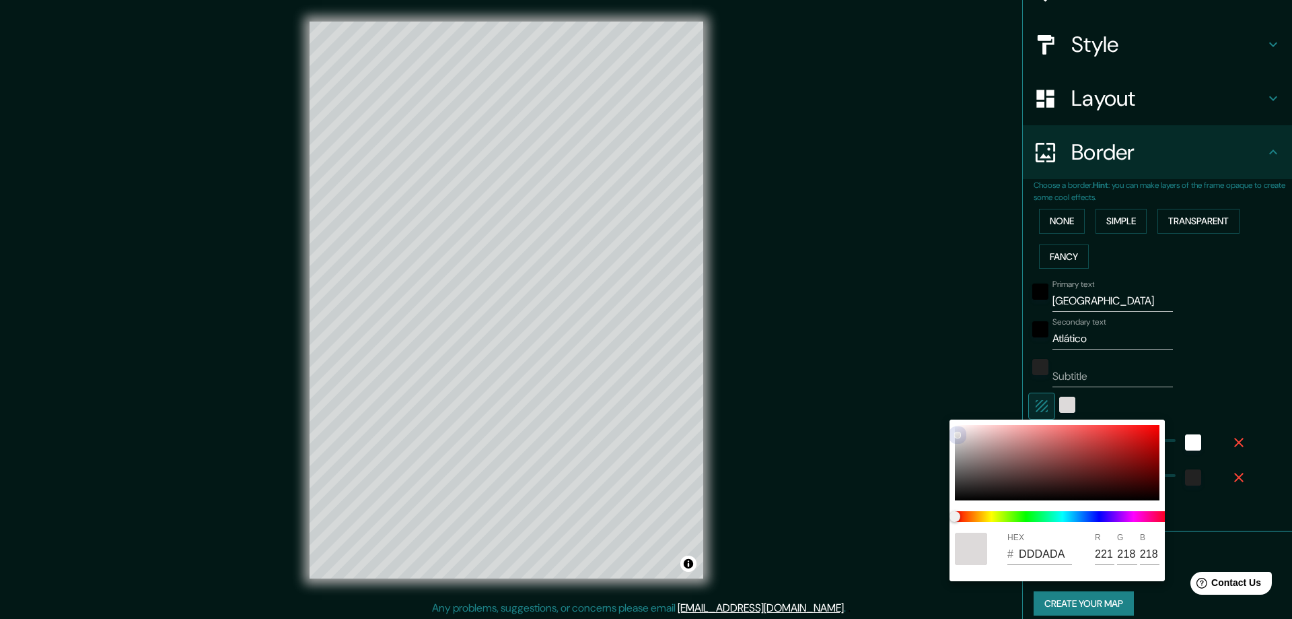
drag, startPoint x: 962, startPoint y: 431, endPoint x: 953, endPoint y: 421, distance: 14.3
click at [961, 431] on div at bounding box center [1057, 462] width 205 height 75
type input "F6F3F3"
type input "246"
type input "243"
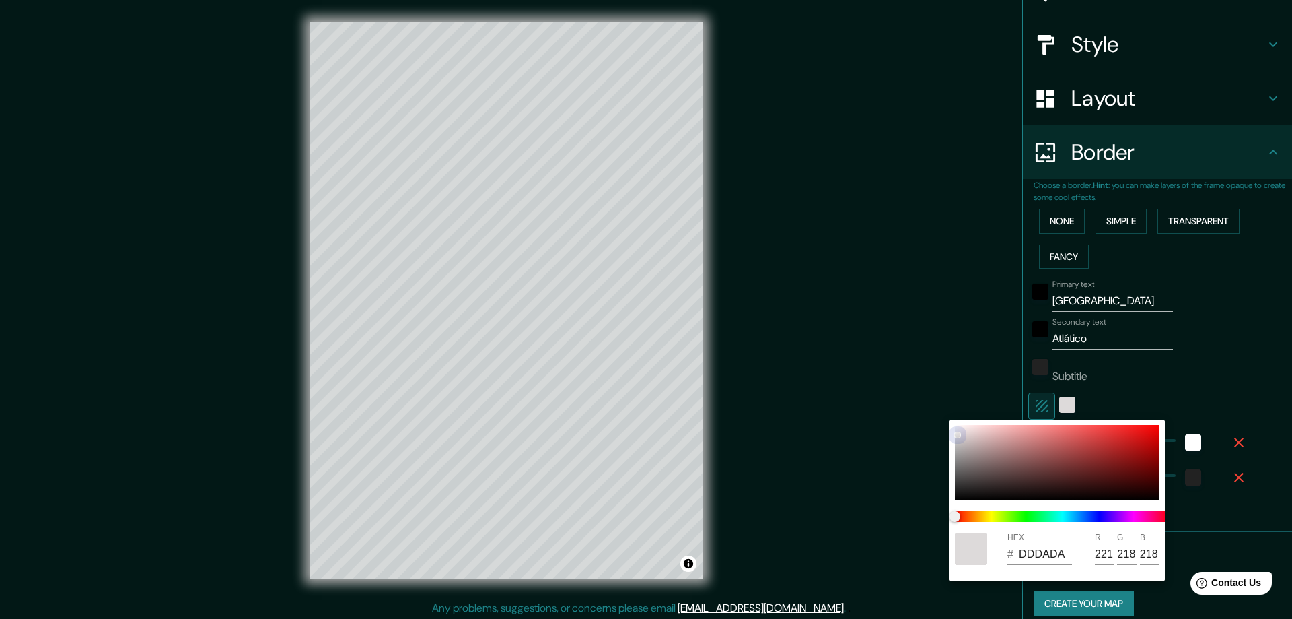
type input "243"
drag, startPoint x: 953, startPoint y: 421, endPoint x: 927, endPoint y: 394, distance: 37.1
click at [927, 394] on div "HEX # F6F3F3 R 246 G 243 B 243" at bounding box center [646, 309] width 1292 height 619
click at [1223, 326] on div at bounding box center [646, 309] width 1292 height 619
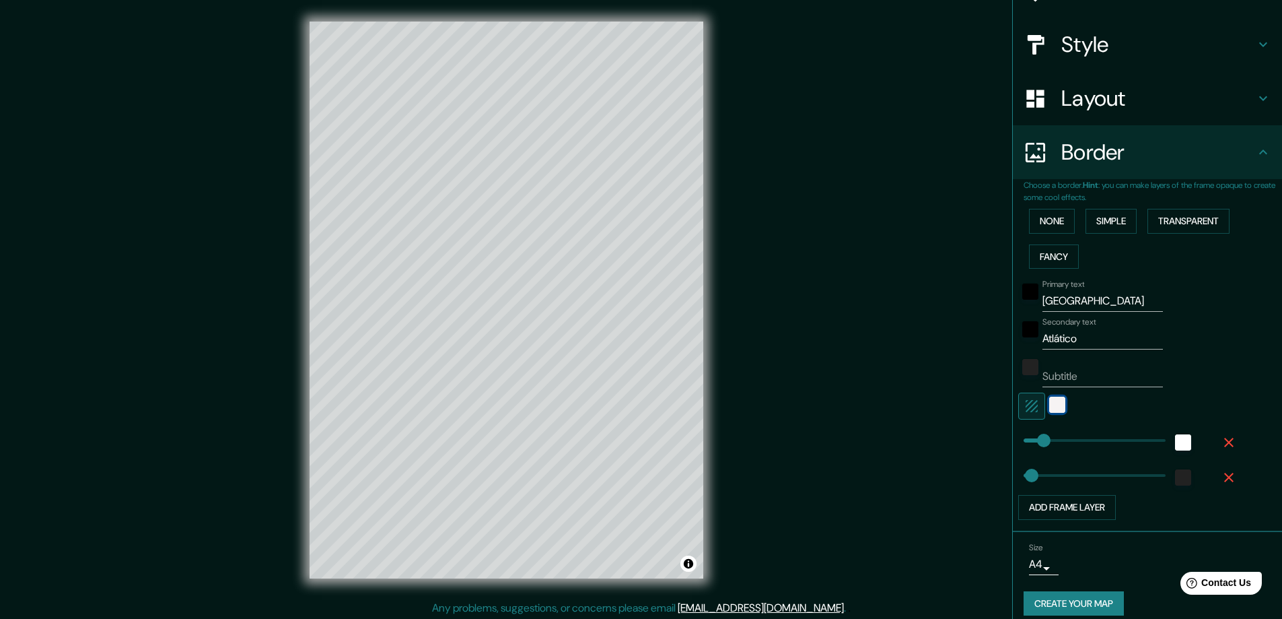
scroll to position [147, 0]
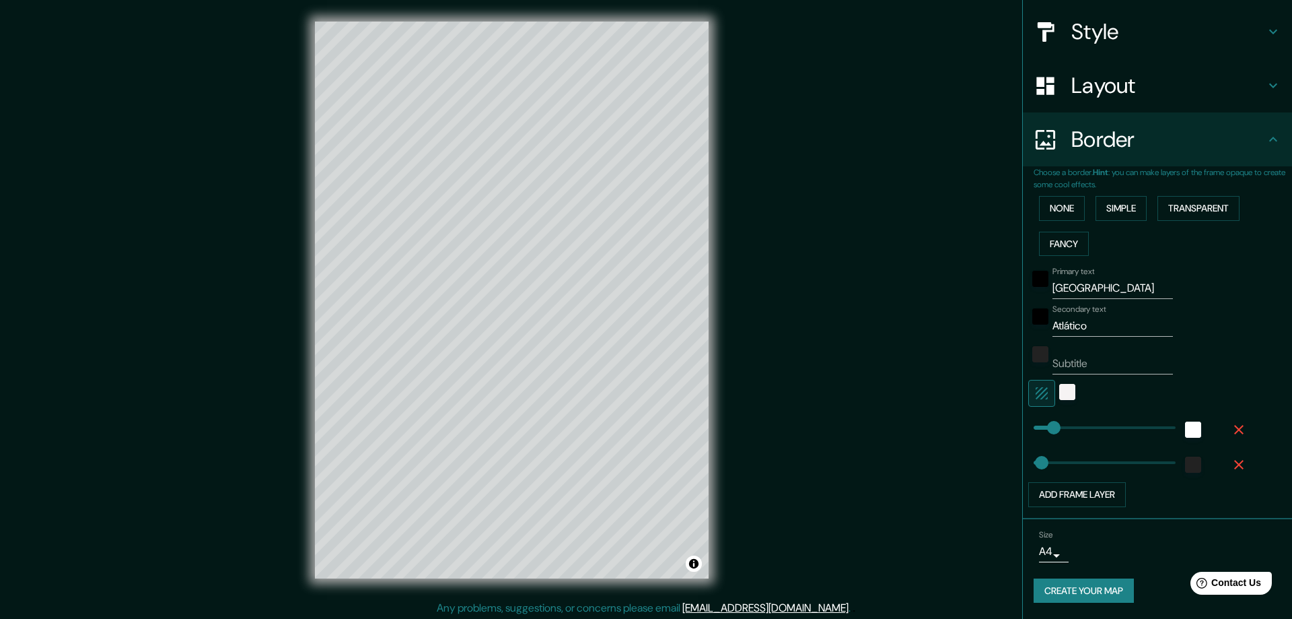
click at [1036, 552] on body "Mappin Location [GEOGRAPHIC_DATA], [GEOGRAPHIC_DATA], [GEOGRAPHIC_DATA] Pins St…" at bounding box center [646, 309] width 1292 height 619
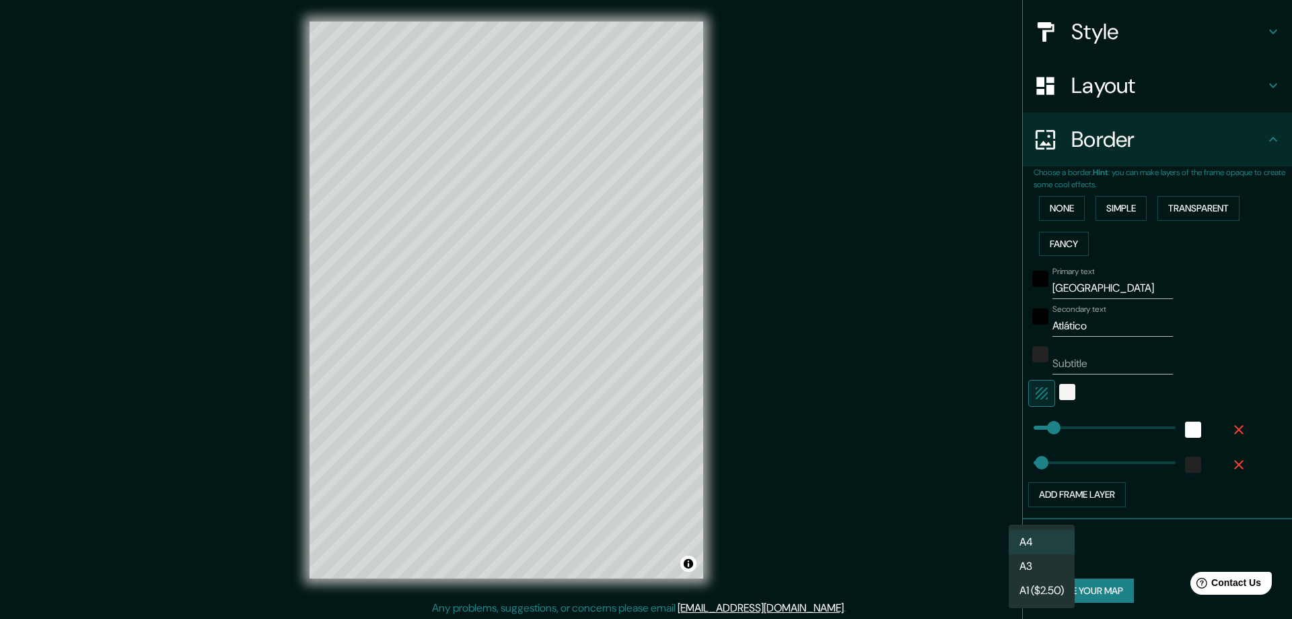
click at [1031, 568] on li "A3" at bounding box center [1042, 566] width 66 height 24
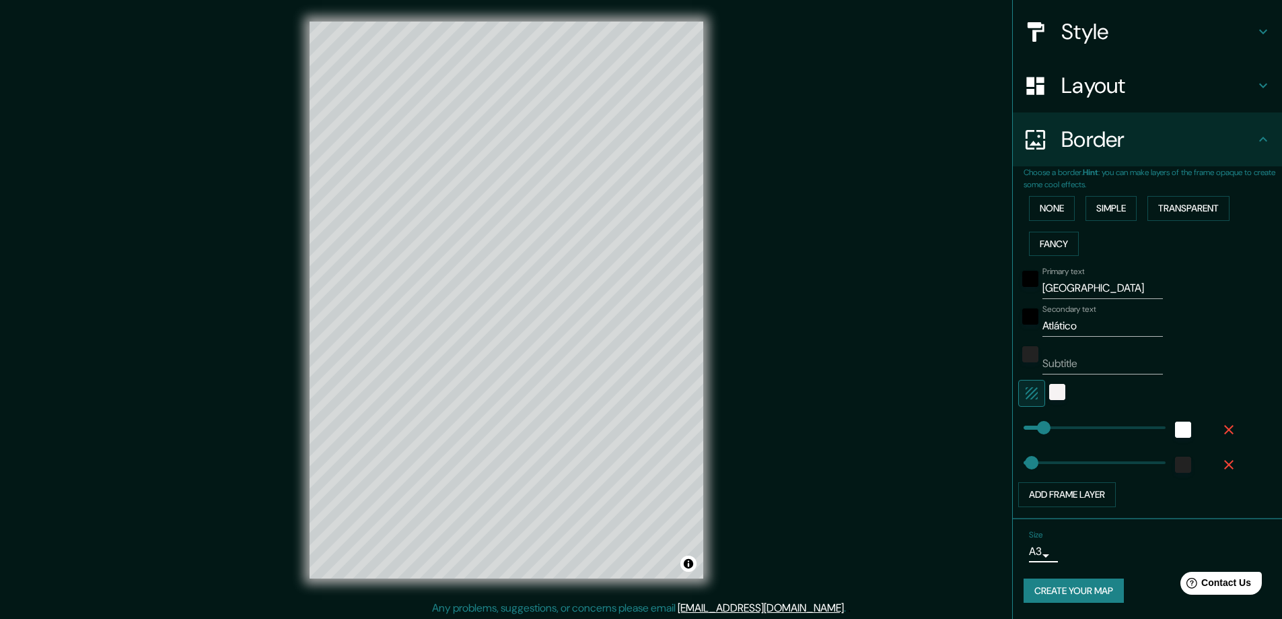
click at [1093, 591] on button "Create your map" at bounding box center [1074, 590] width 100 height 25
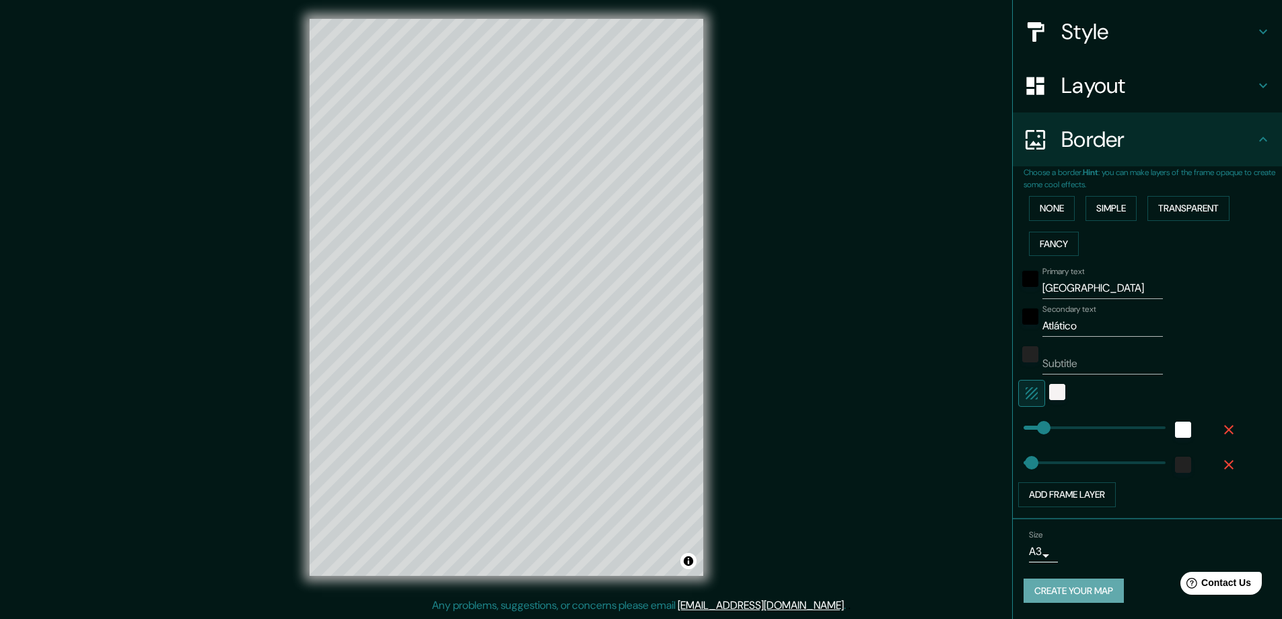
click at [1100, 590] on button "Create your map" at bounding box center [1074, 590] width 100 height 25
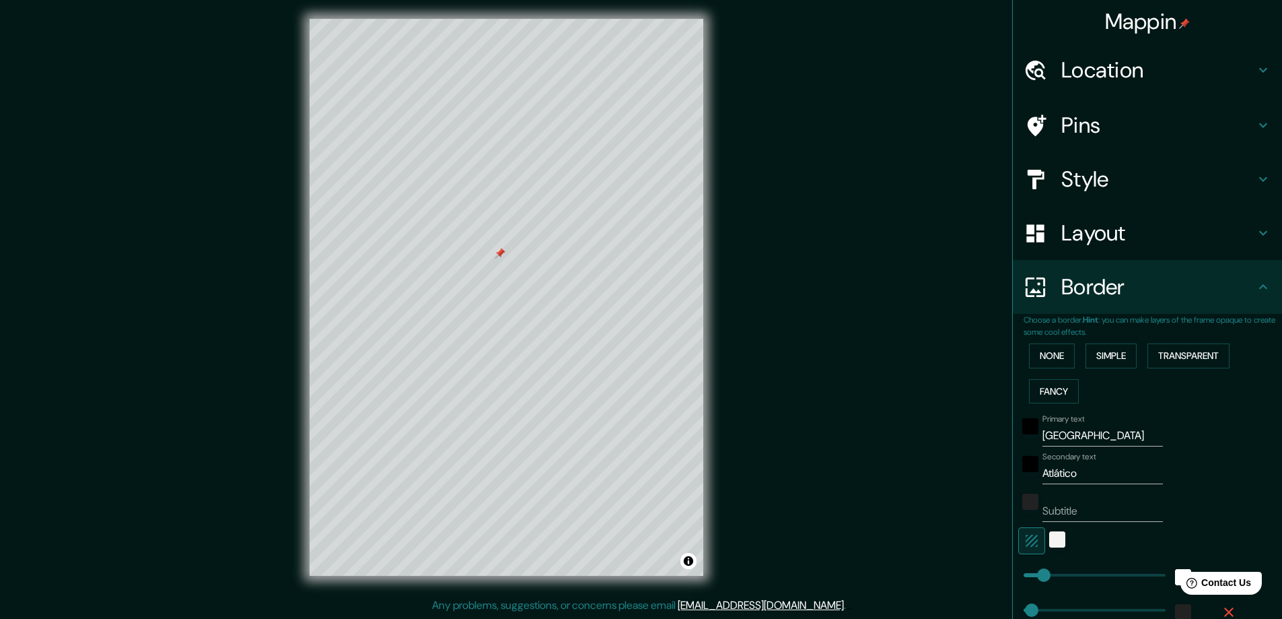
click at [1061, 133] on h4 "Pins" at bounding box center [1158, 125] width 194 height 27
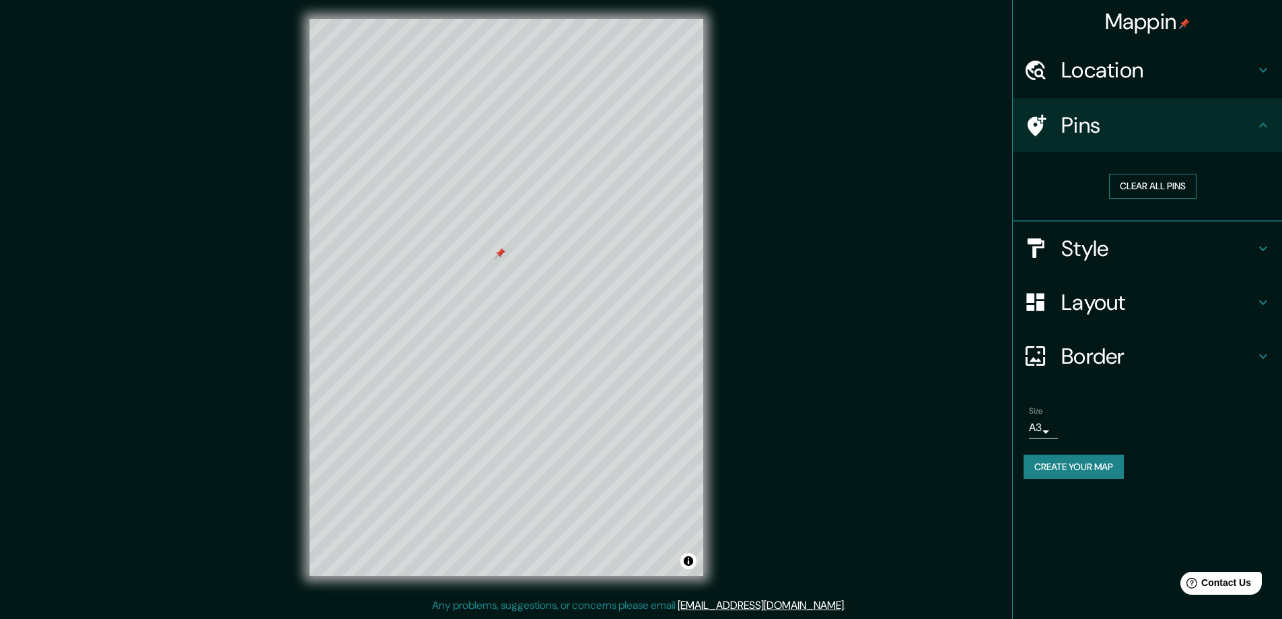
click at [1171, 186] on button "Clear all pins" at bounding box center [1152, 186] width 87 height 25
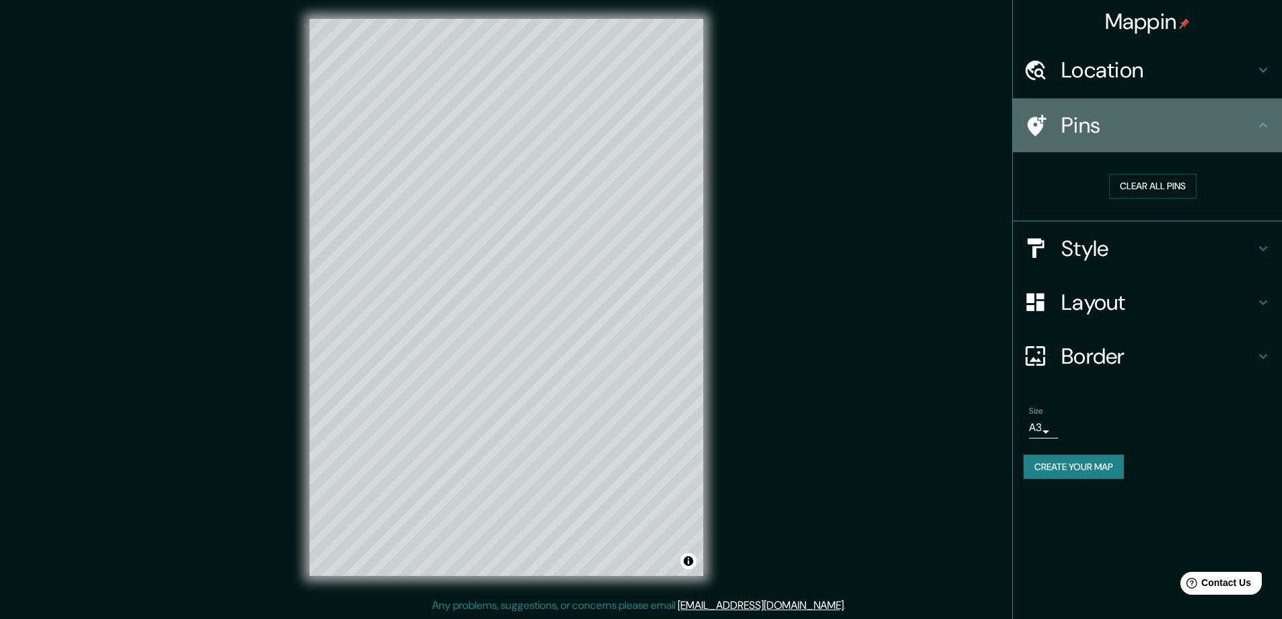
click at [1187, 139] on div "Pins" at bounding box center [1147, 125] width 269 height 54
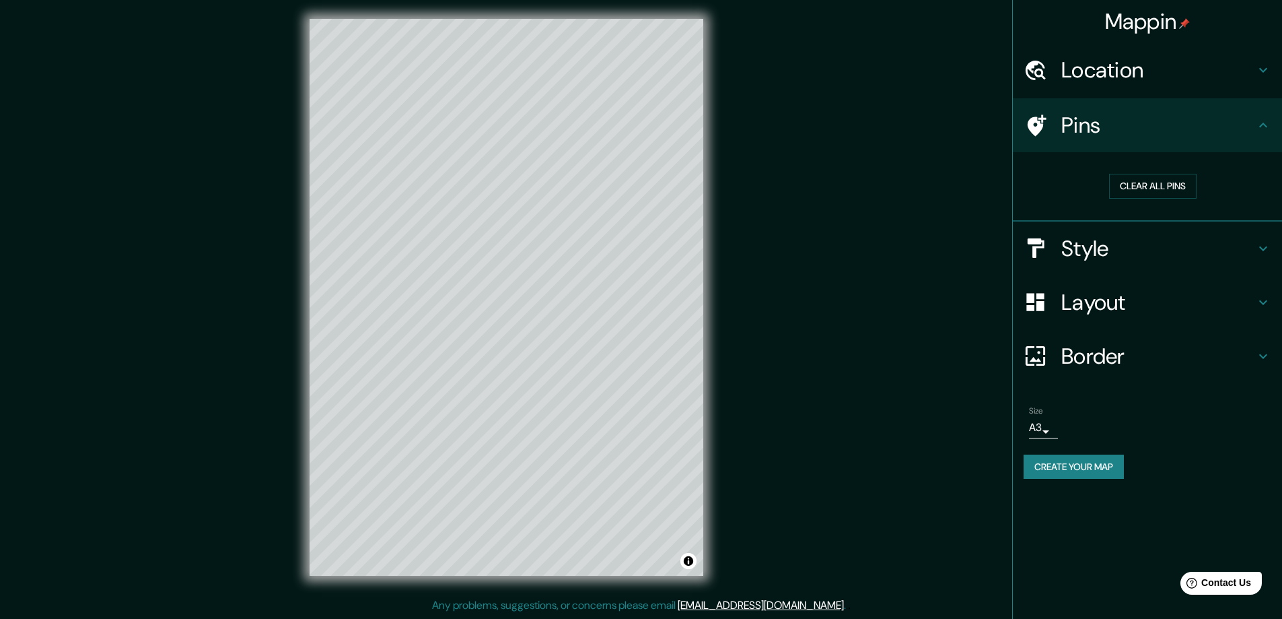
click at [1228, 77] on h4 "Location" at bounding box center [1158, 70] width 194 height 27
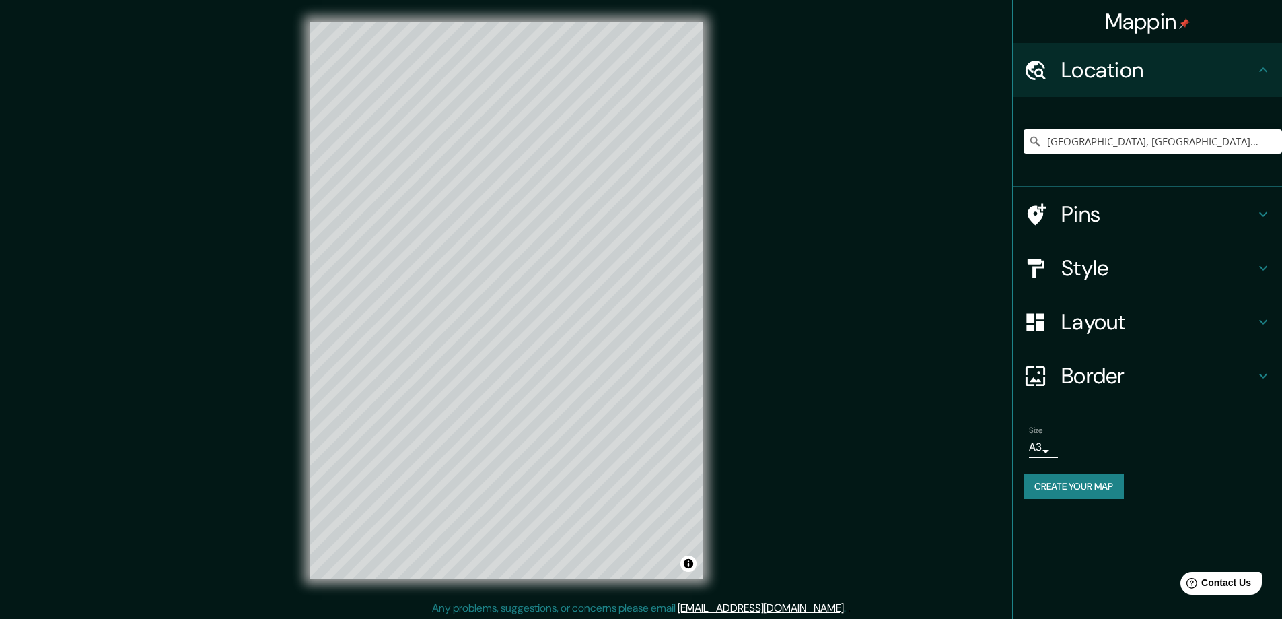
click at [1260, 57] on div "Location" at bounding box center [1147, 70] width 269 height 54
click at [1240, 68] on h4 "Location" at bounding box center [1158, 70] width 194 height 27
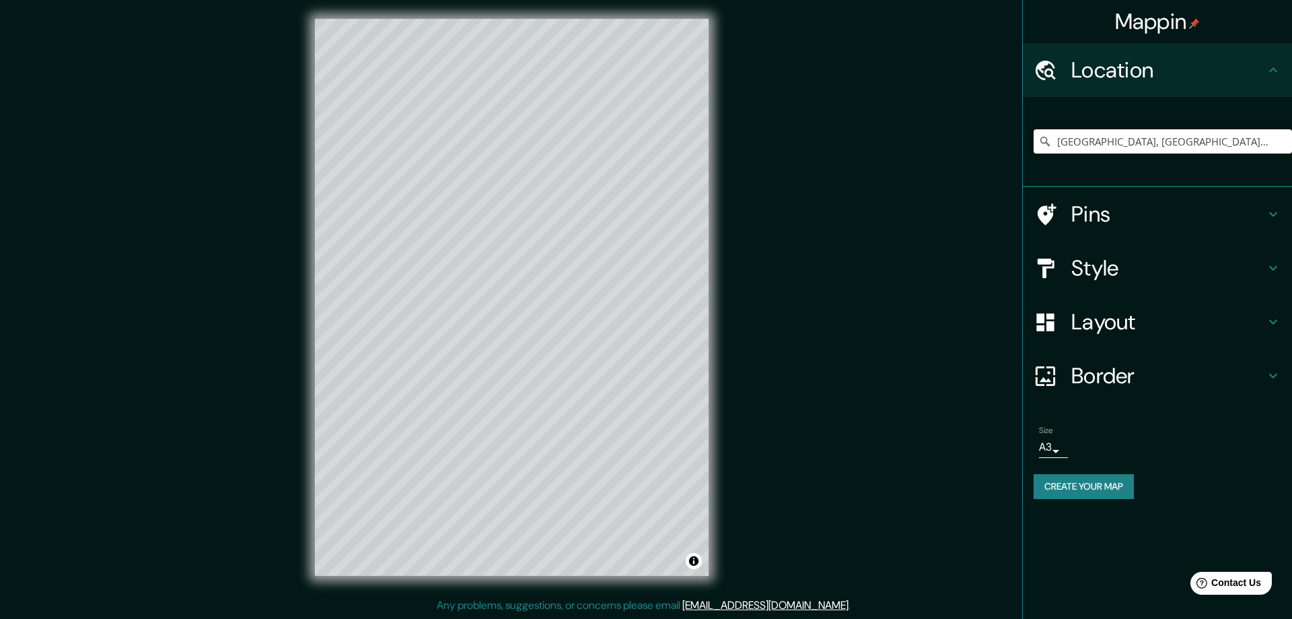
click at [1046, 452] on body "Mappin Location [GEOGRAPHIC_DATA], [GEOGRAPHIC_DATA], [GEOGRAPHIC_DATA] Pins St…" at bounding box center [646, 306] width 1292 height 619
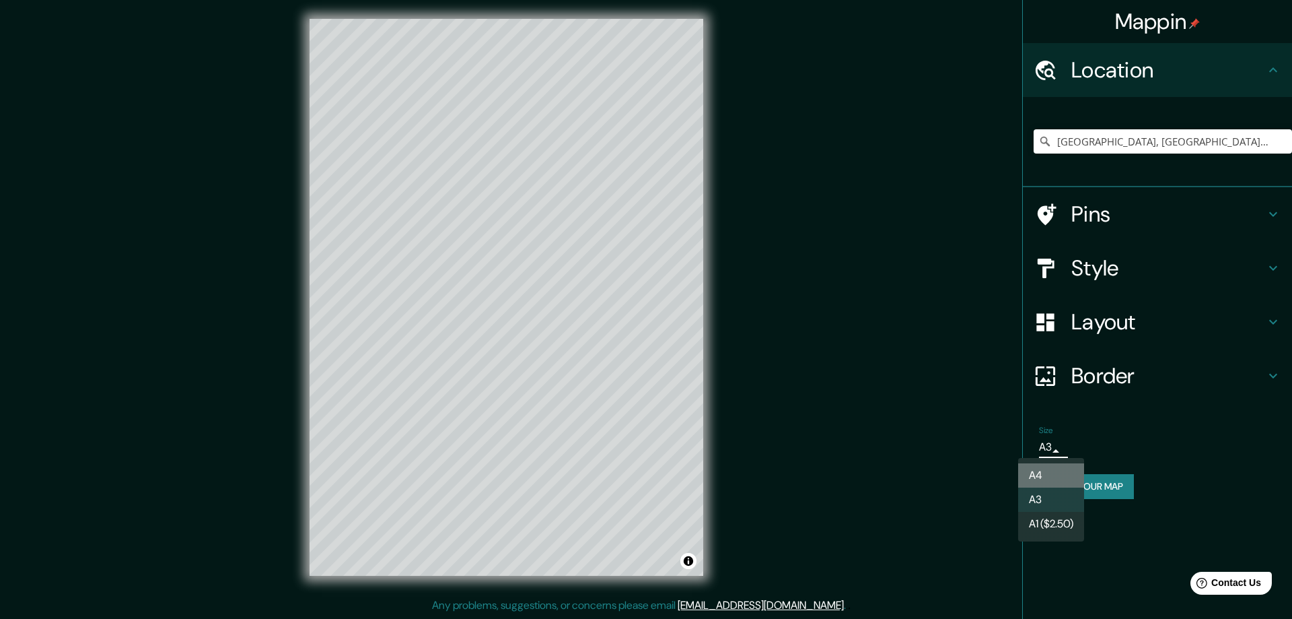
click at [1056, 474] on li "A4" at bounding box center [1051, 475] width 66 height 24
type input "single"
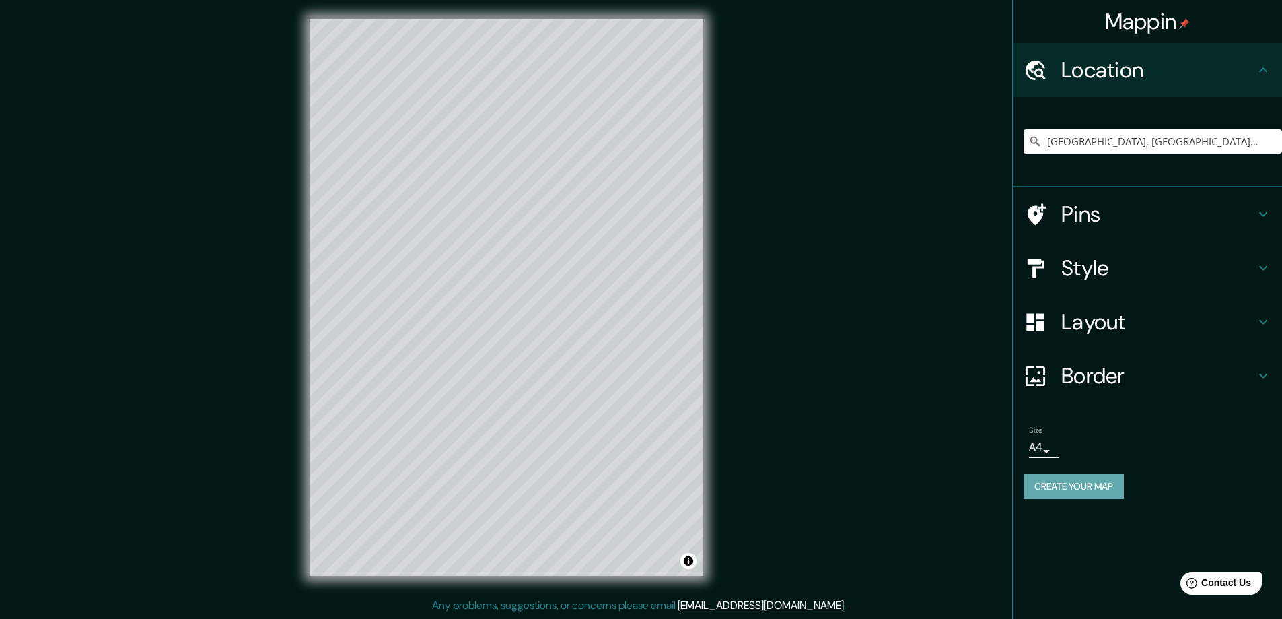
click at [1081, 488] on button "Create your map" at bounding box center [1074, 486] width 100 height 25
